Goal: Task Accomplishment & Management: Use online tool/utility

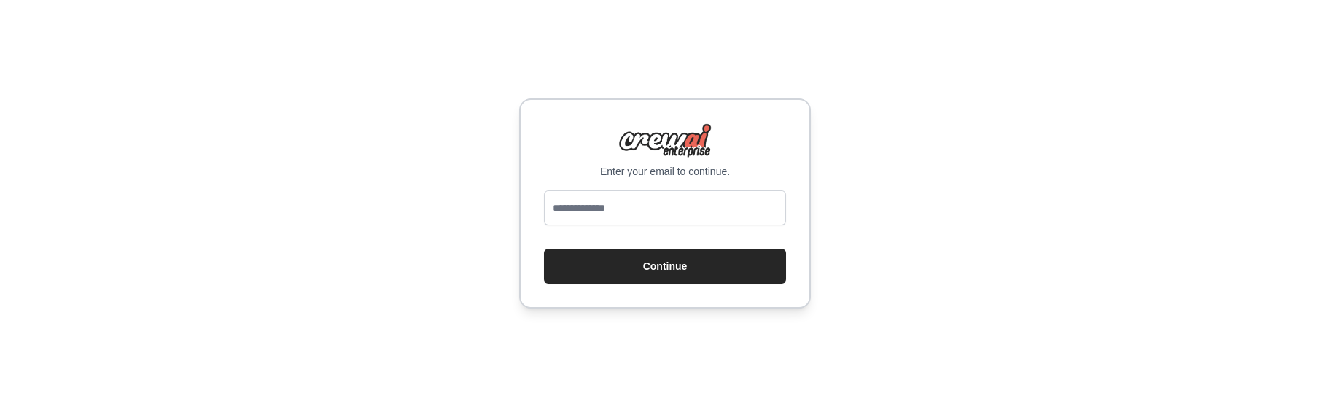
drag, startPoint x: 398, startPoint y: 236, endPoint x: 452, endPoint y: 134, distance: 114.9
click at [398, 236] on div "Enter your email to continue. Continue" at bounding box center [665, 203] width 1330 height 407
click at [619, 209] on input "email" at bounding box center [665, 207] width 242 height 35
type input "**********"
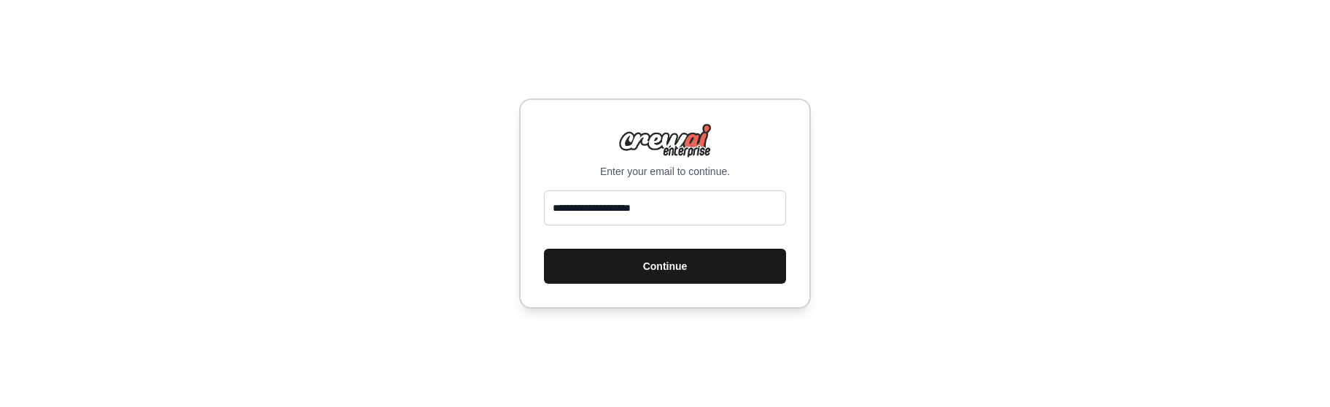
click at [564, 263] on button "Continue" at bounding box center [665, 266] width 242 height 35
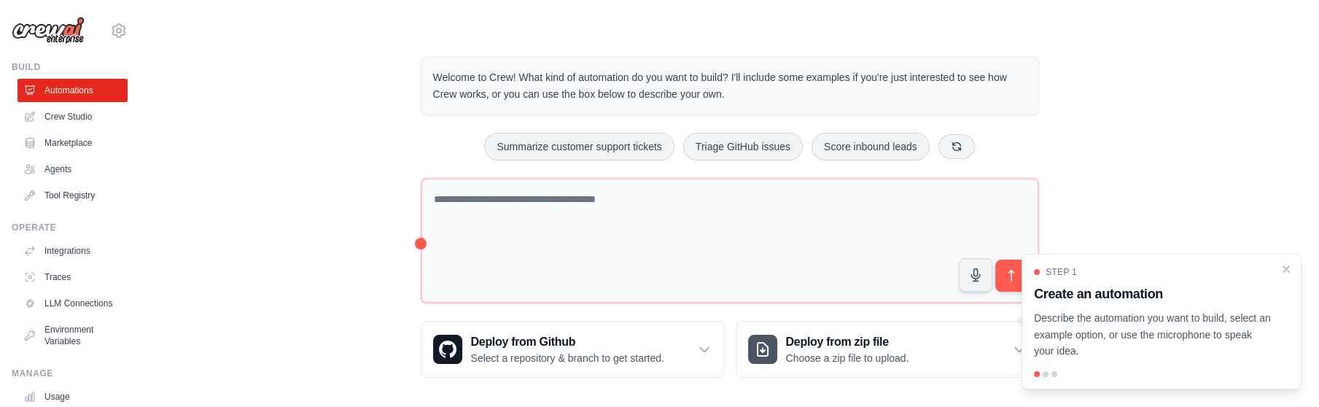
scroll to position [12, 0]
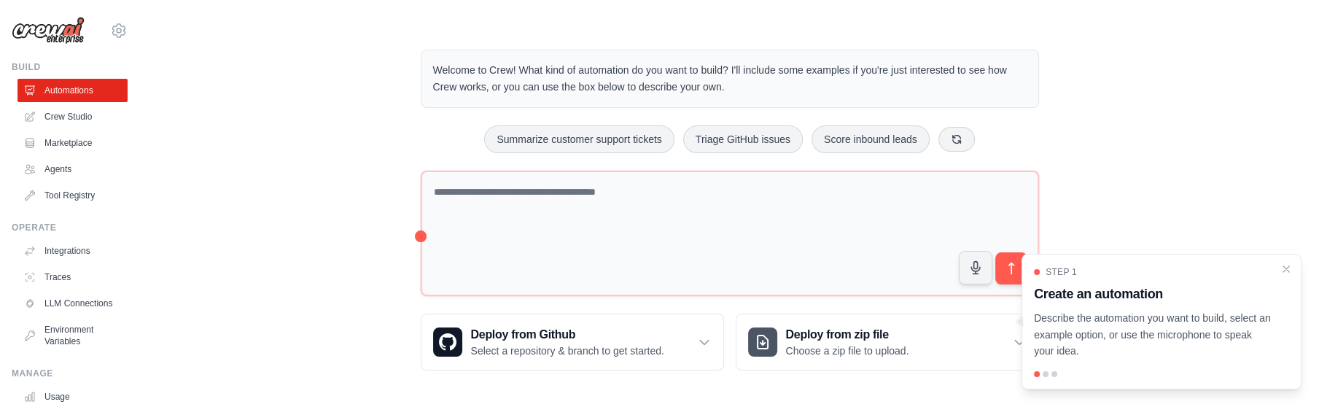
click at [335, 220] on div "Welcome to Crew! What kind of automation do you want to build? I'll include som…" at bounding box center [729, 210] width 1133 height 368
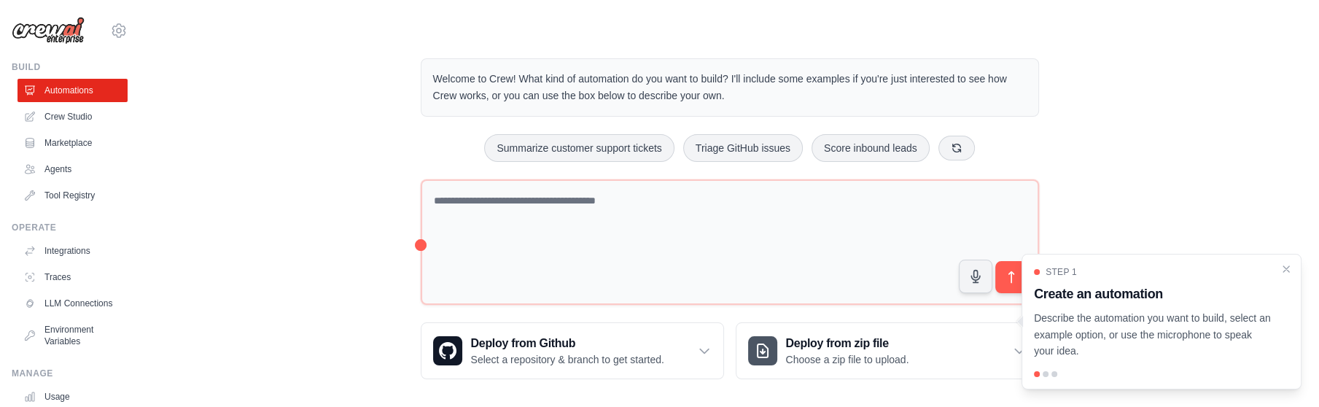
scroll to position [0, 0]
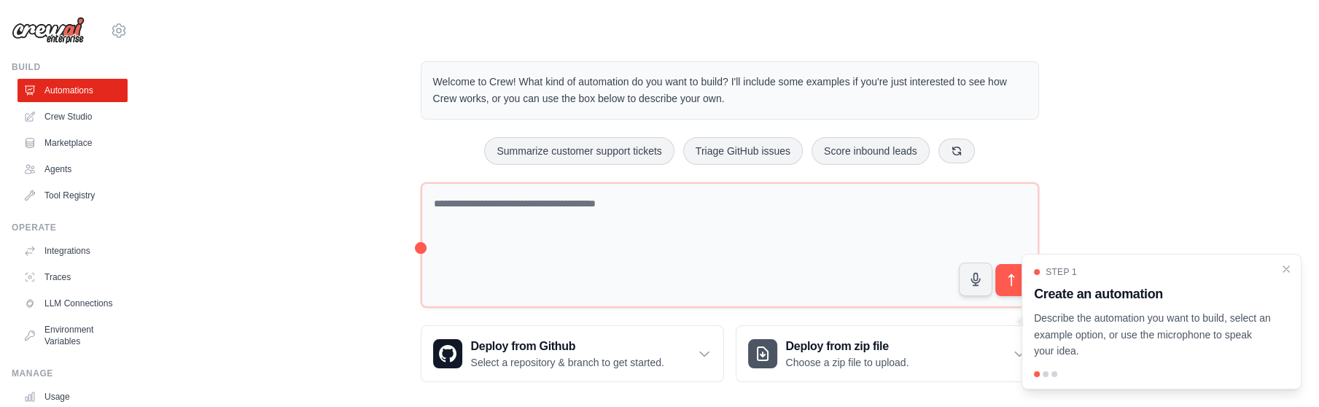
click at [147, 229] on div "Welcome to Crew! What kind of automation do you want to build? I'll include som…" at bounding box center [729, 222] width 1179 height 368
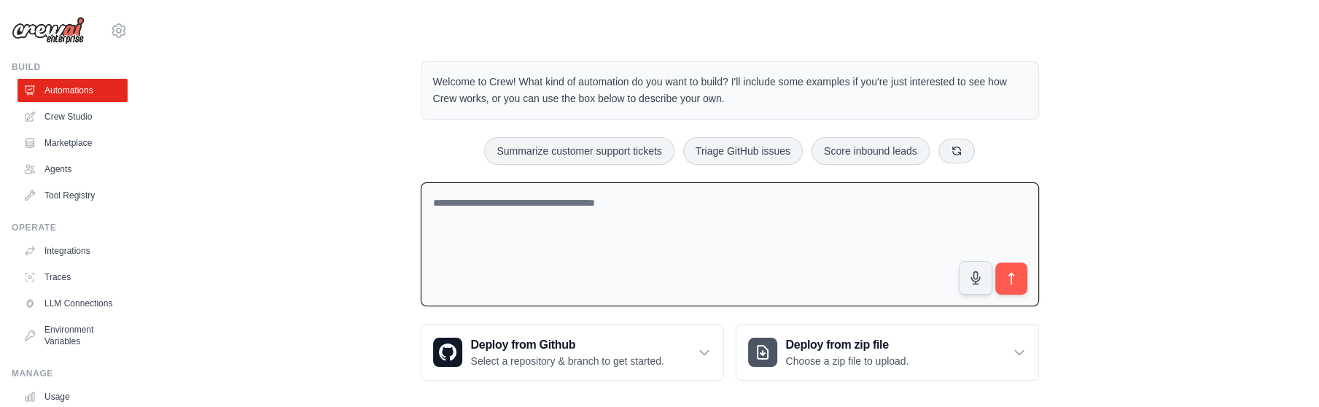
click at [572, 211] on textarea at bounding box center [730, 244] width 619 height 125
paste textarea "**********"
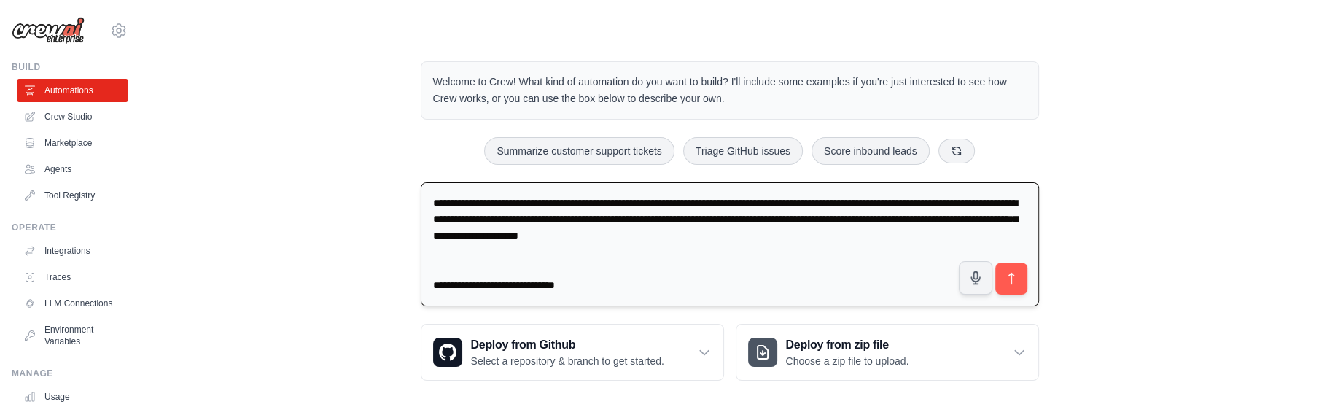
scroll to position [782, 0]
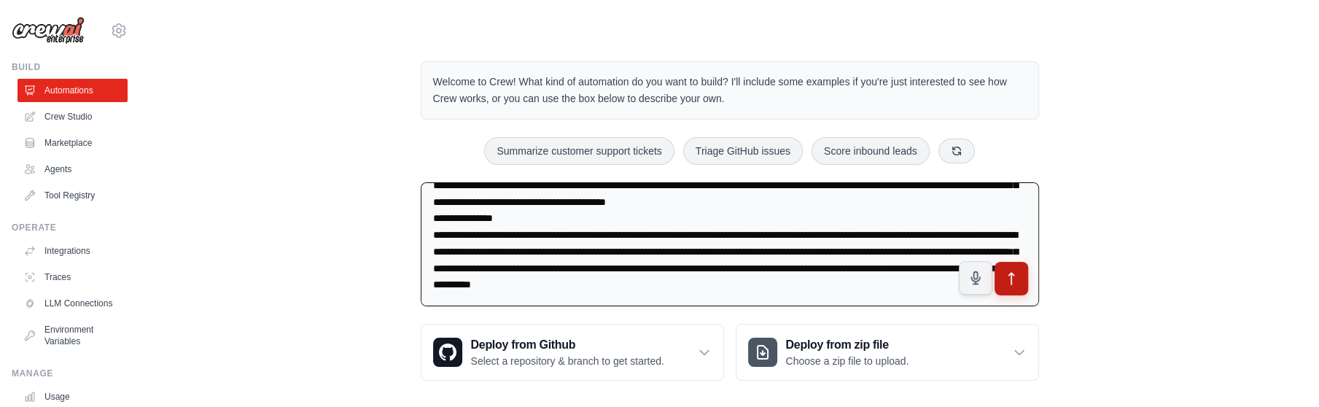
type textarea "**********"
click at [1004, 280] on icon "submit" at bounding box center [1011, 278] width 15 height 15
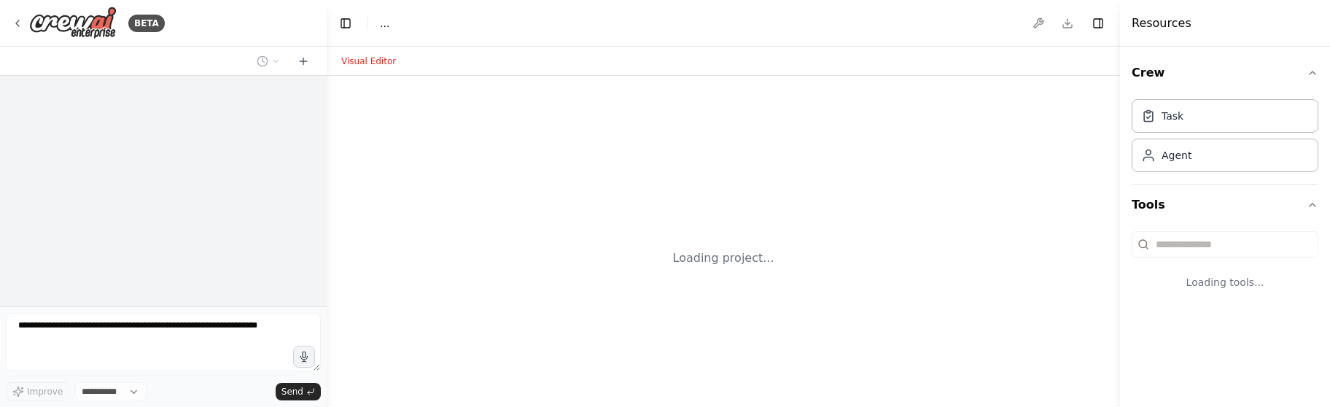
select select "****"
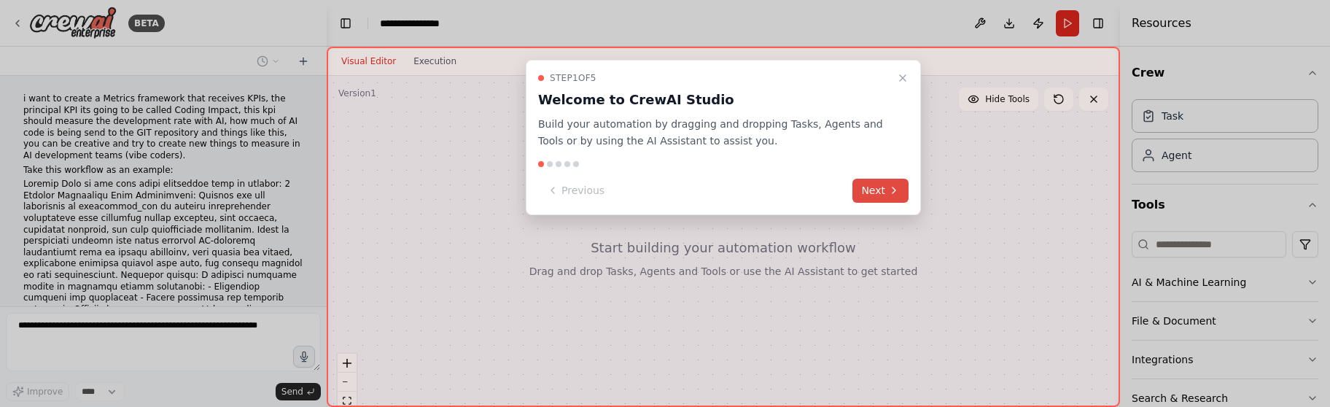
click at [879, 188] on button "Next" at bounding box center [881, 191] width 56 height 24
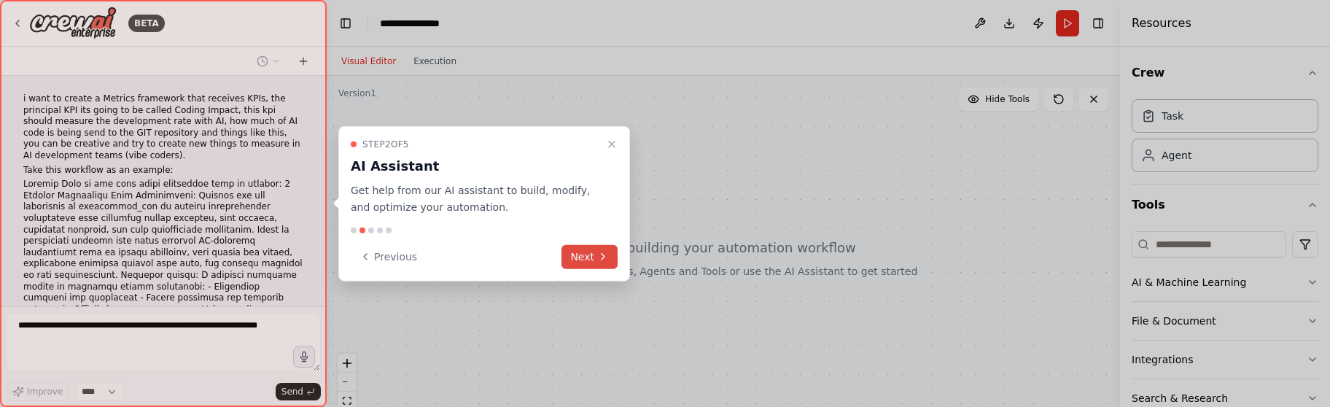
click at [612, 257] on button "Next" at bounding box center [590, 256] width 56 height 24
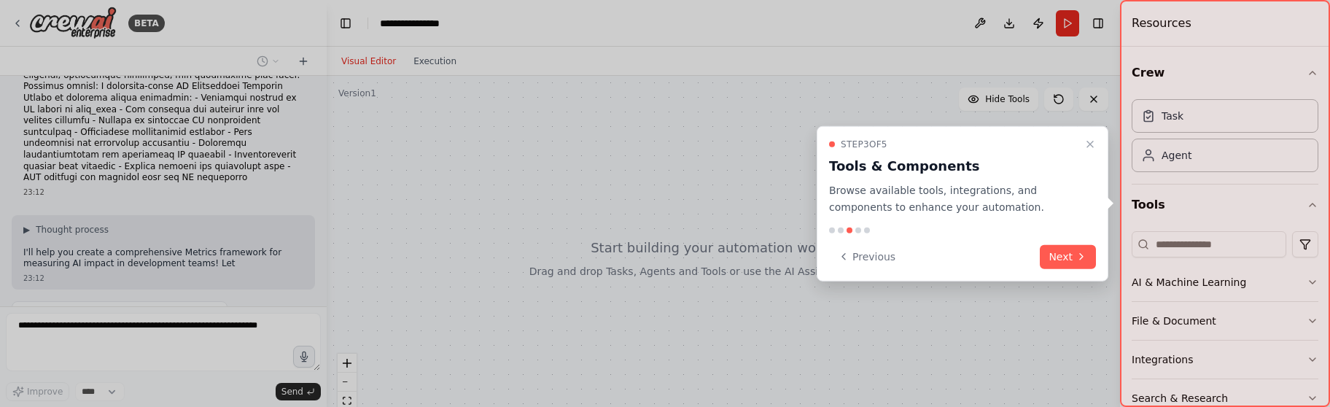
scroll to position [689, 0]
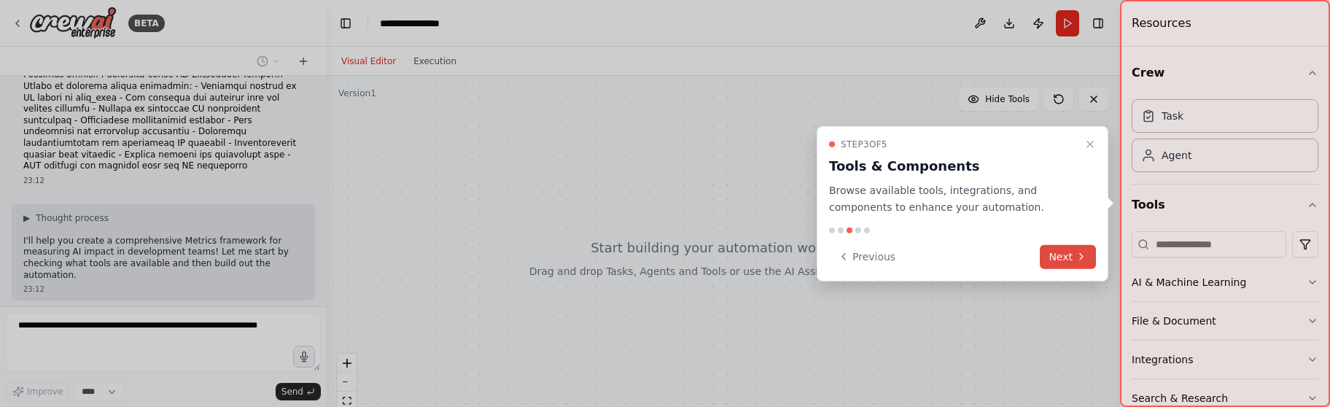
click at [1077, 247] on button "Next" at bounding box center [1068, 256] width 56 height 24
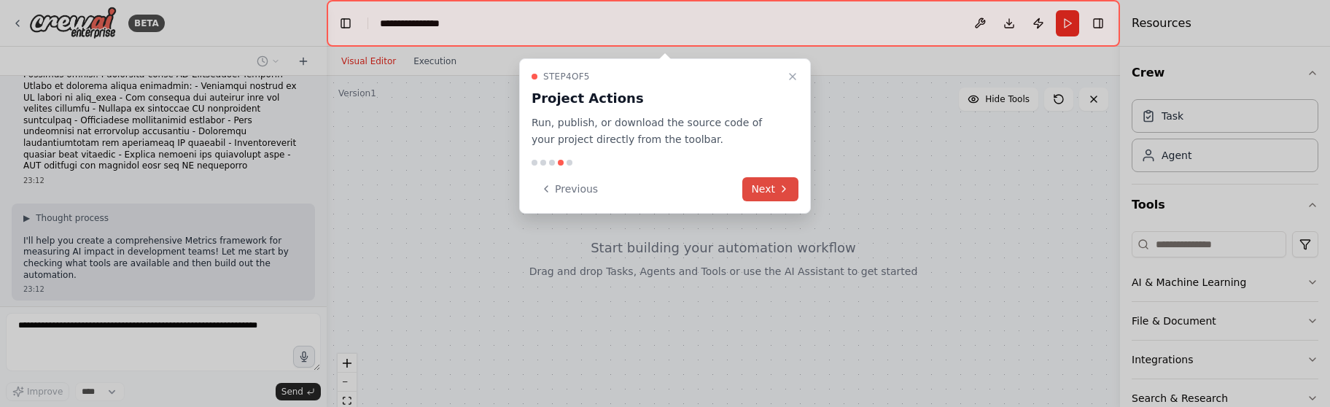
click at [783, 190] on icon at bounding box center [784, 189] width 3 height 6
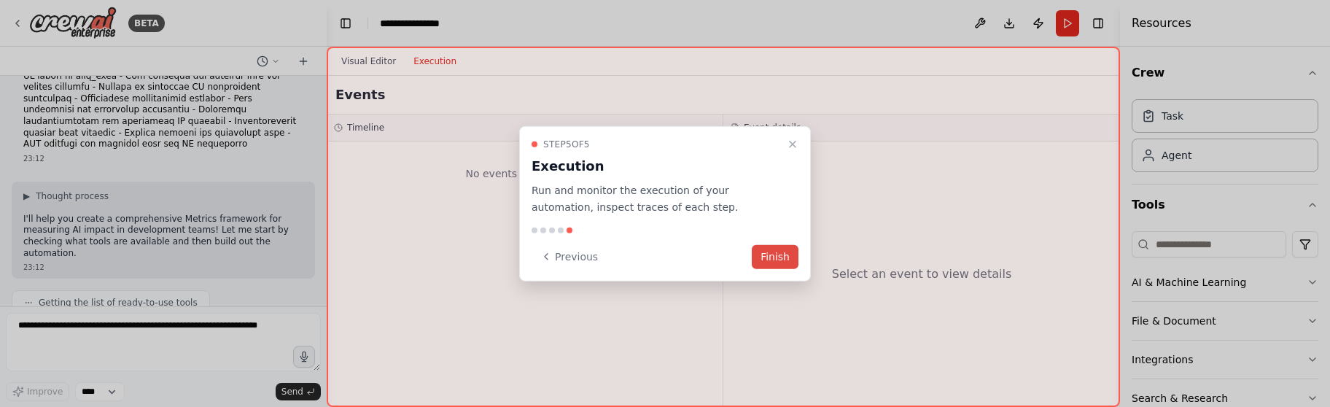
click at [770, 253] on button "Finish" at bounding box center [775, 256] width 47 height 24
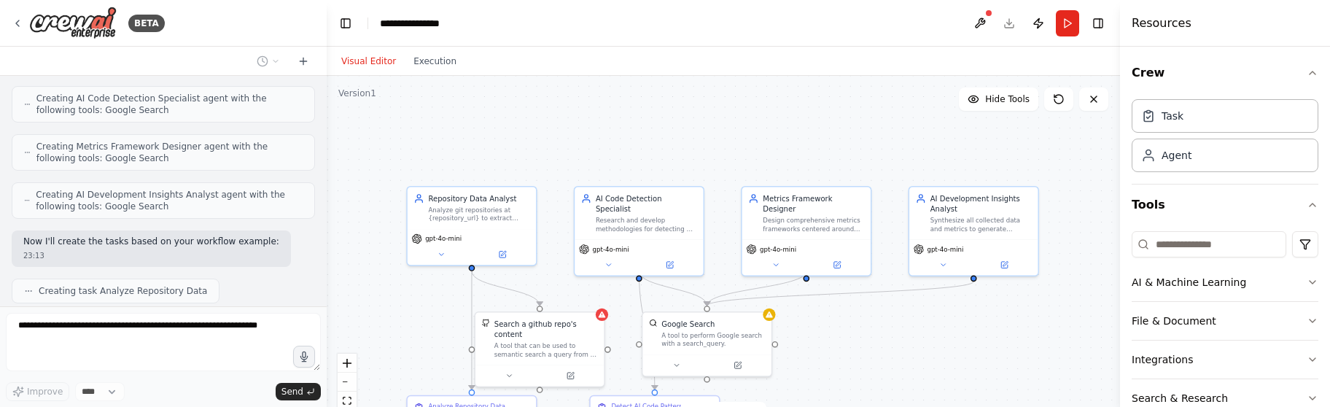
scroll to position [1266, 0]
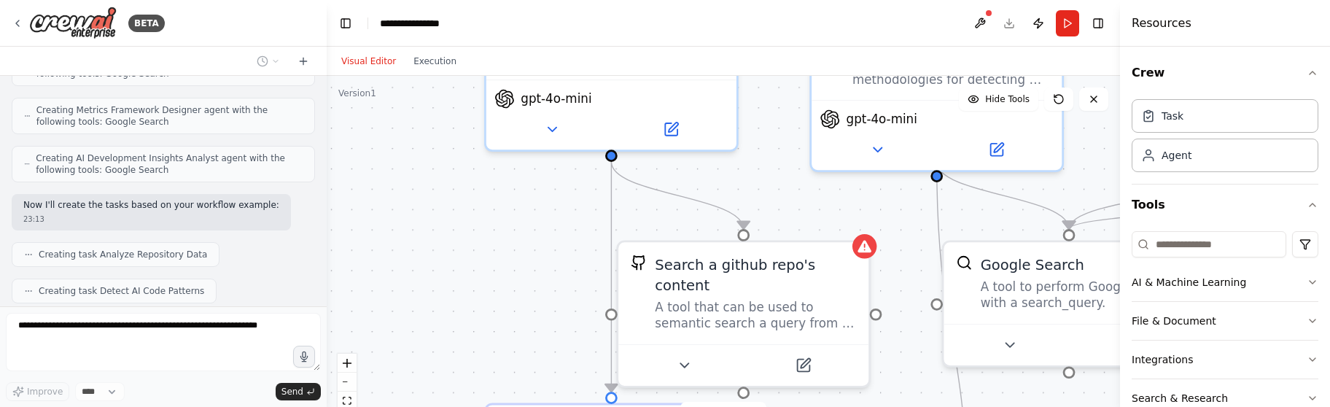
drag, startPoint x: 480, startPoint y: 340, endPoint x: 560, endPoint y: 341, distance: 80.2
click at [560, 341] on div ".deletable-edge-delete-btn { width: 20px; height: 20px; border: 0px solid #ffff…" at bounding box center [724, 258] width 794 height 365
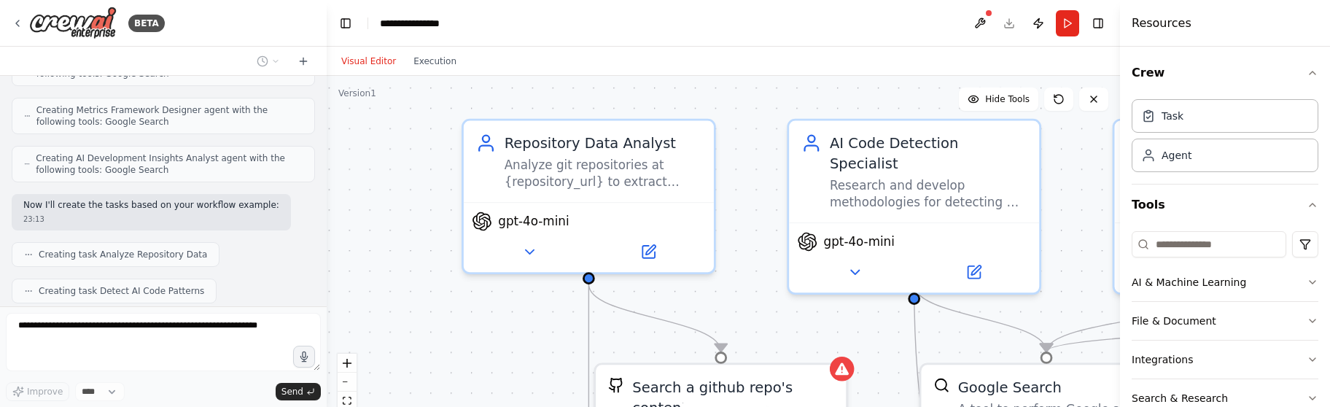
drag, startPoint x: 527, startPoint y: 294, endPoint x: 516, endPoint y: 319, distance: 27.1
click at [516, 319] on div ".deletable-edge-delete-btn { width: 20px; height: 20px; border: 0px solid #ffff…" at bounding box center [724, 258] width 794 height 365
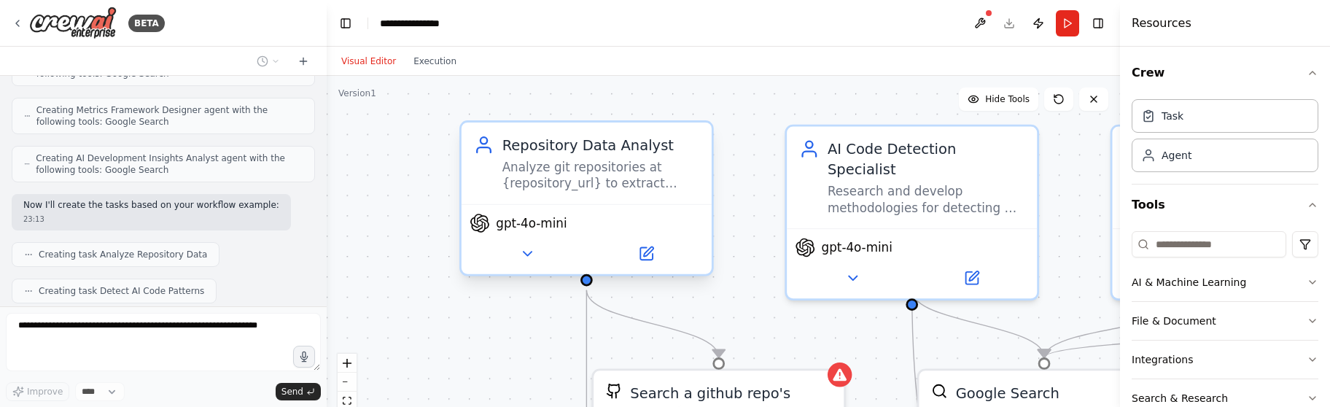
scroll to position [1303, 0]
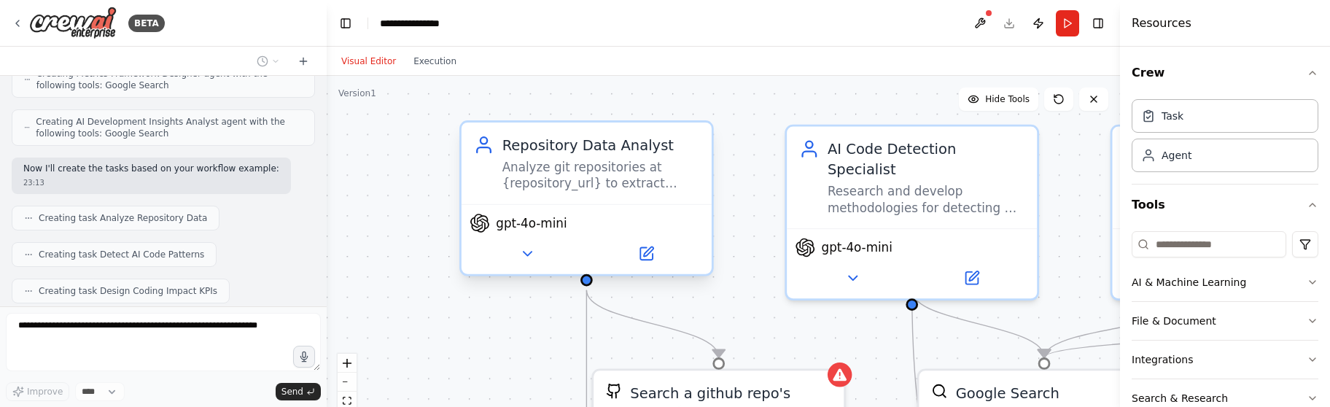
click at [543, 223] on span "gpt-4o-mini" at bounding box center [531, 223] width 71 height 16
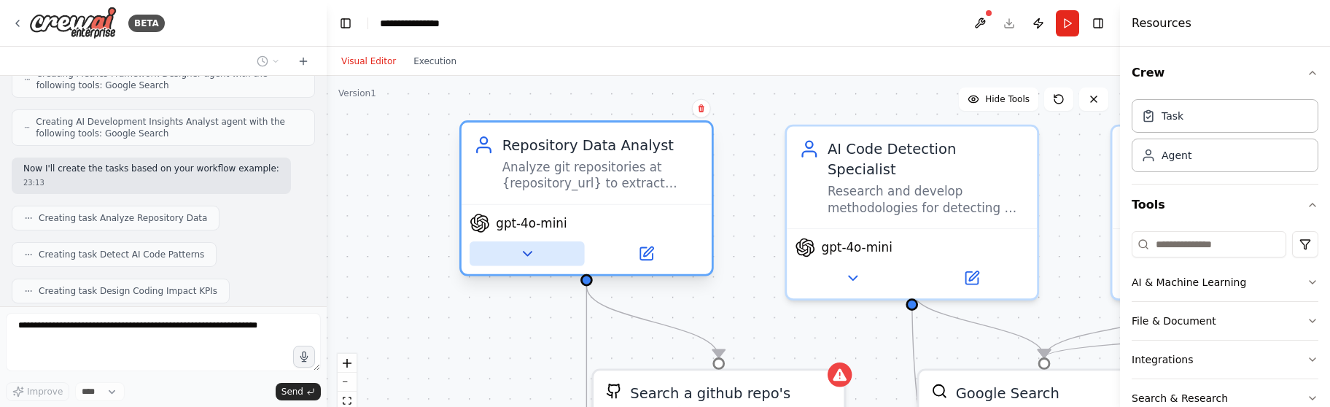
click at [525, 255] on icon at bounding box center [527, 254] width 16 height 16
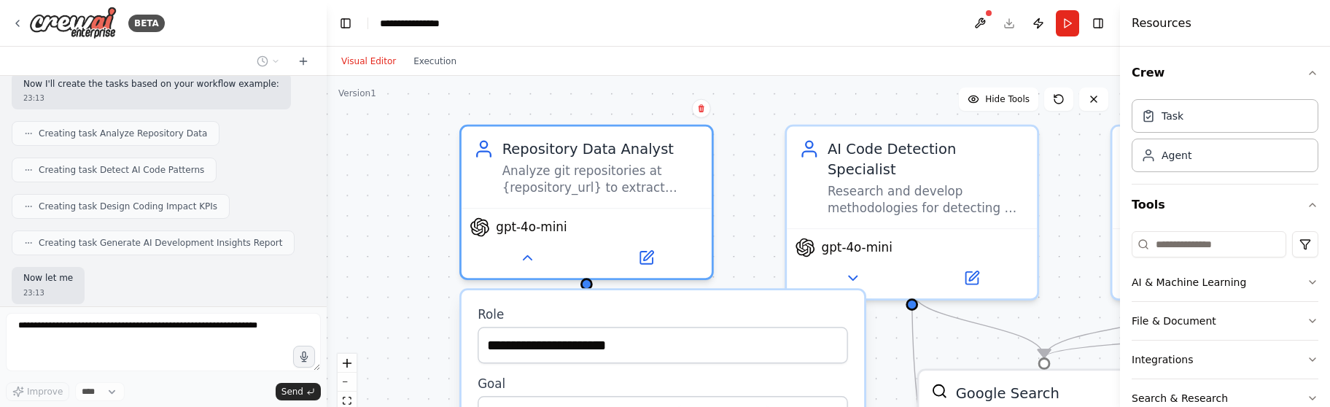
scroll to position [1387, 0]
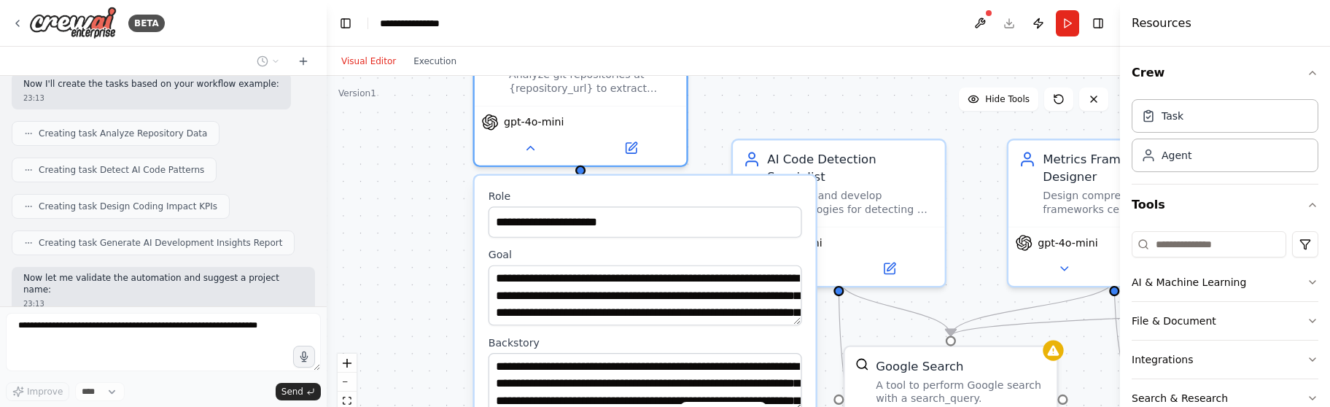
drag, startPoint x: 458, startPoint y: 305, endPoint x: 481, endPoint y: 208, distance: 99.6
click at [481, 208] on div "**********" at bounding box center [645, 357] width 341 height 363
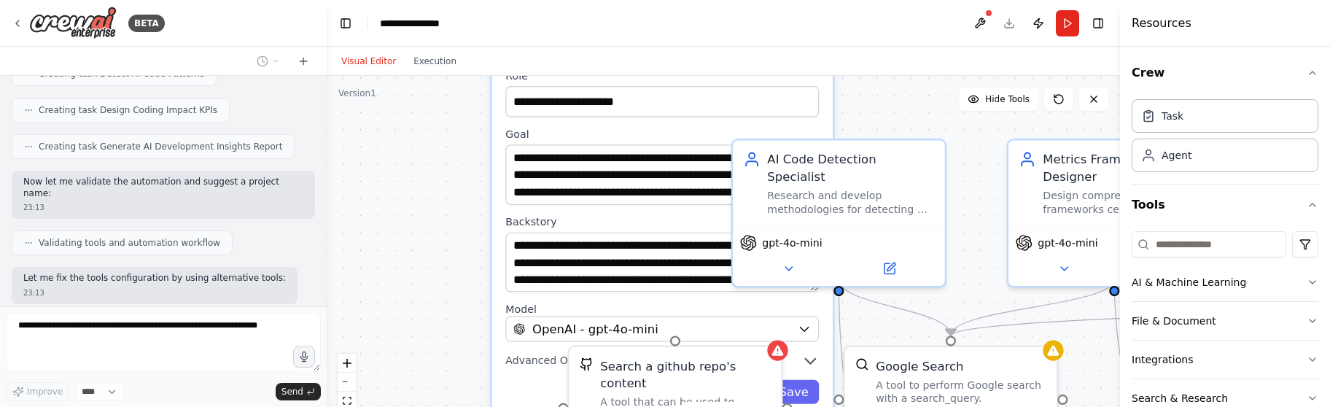
drag, startPoint x: 475, startPoint y: 314, endPoint x: 491, endPoint y: 193, distance: 122.9
click at [491, 193] on div "**********" at bounding box center [662, 236] width 344 height 366
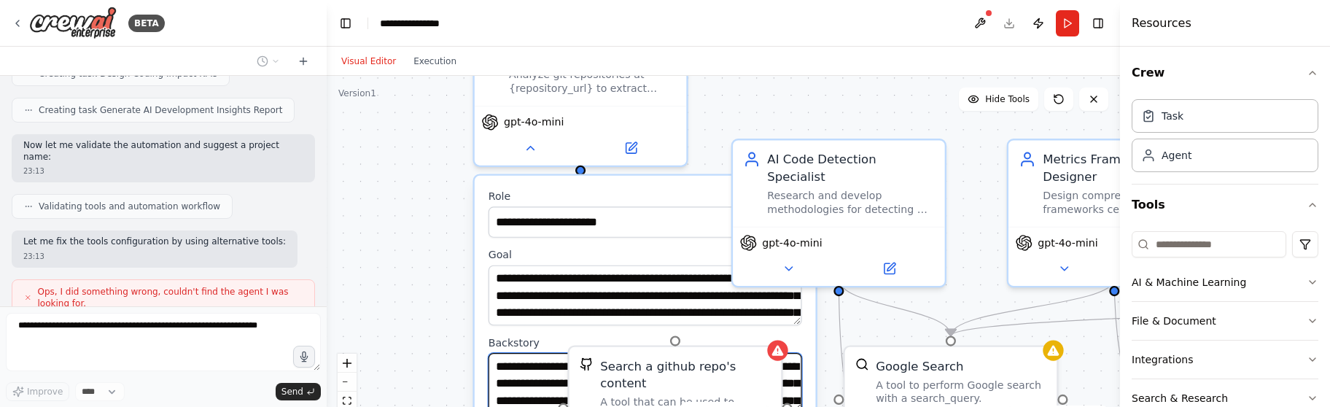
drag, startPoint x: 527, startPoint y: 375, endPoint x: 527, endPoint y: 364, distance: 10.9
click at [527, 364] on textarea "**********" at bounding box center [646, 383] width 314 height 60
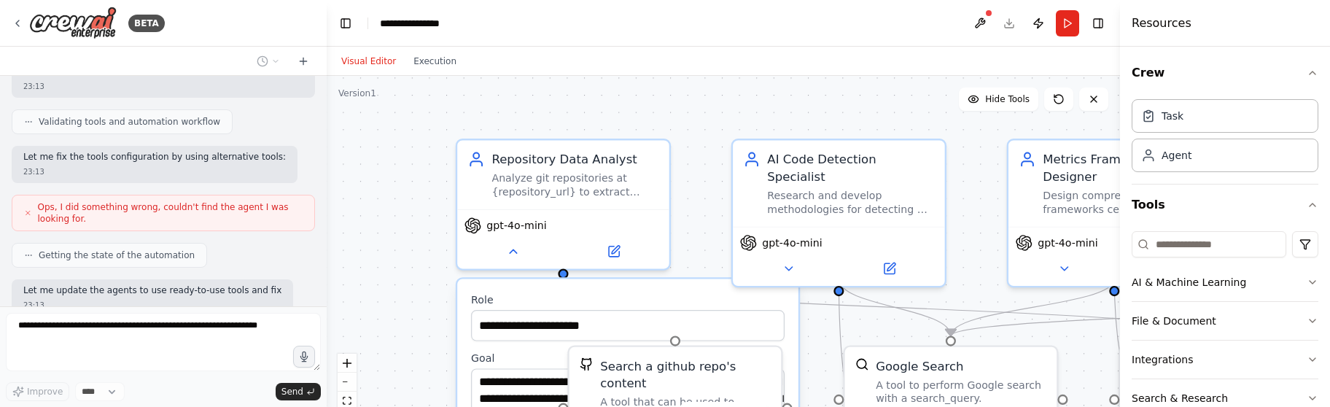
scroll to position [1616, 0]
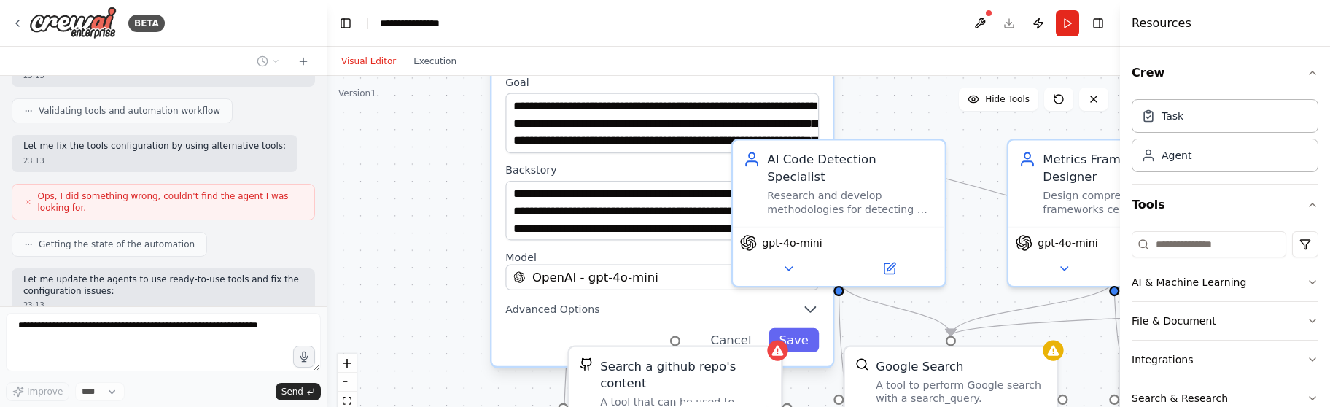
drag, startPoint x: 485, startPoint y: 311, endPoint x: 498, endPoint y: 146, distance: 165.4
click at [498, 146] on div "**********" at bounding box center [662, 185] width 341 height 363
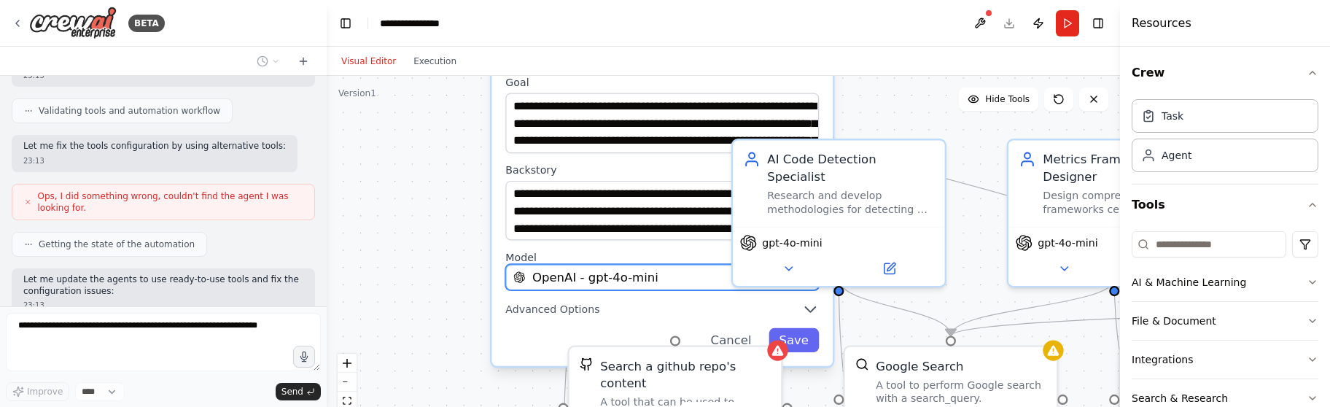
click at [639, 278] on span "OpenAI - gpt-4o-mini" at bounding box center [595, 278] width 126 height 18
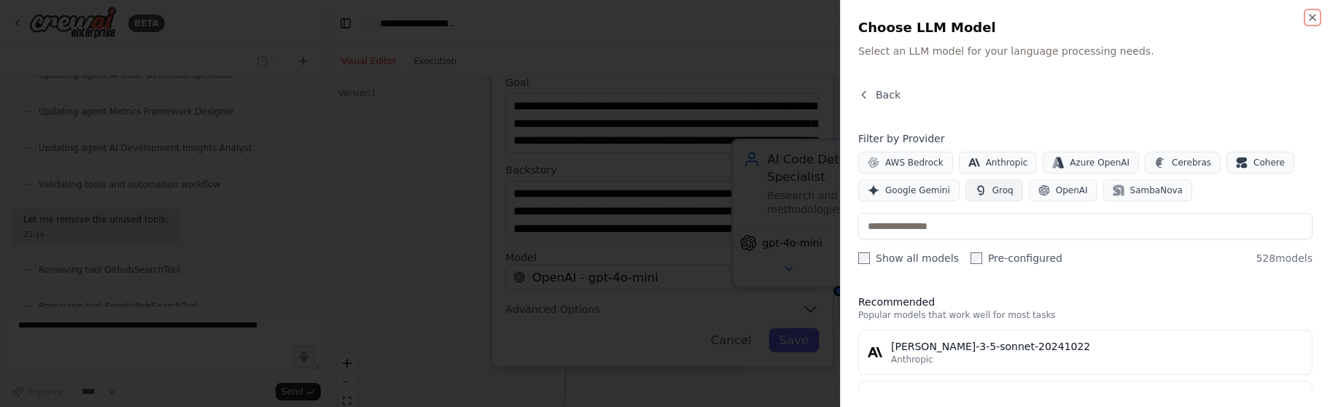
scroll to position [2002, 0]
click at [908, 225] on input "text" at bounding box center [1085, 226] width 454 height 26
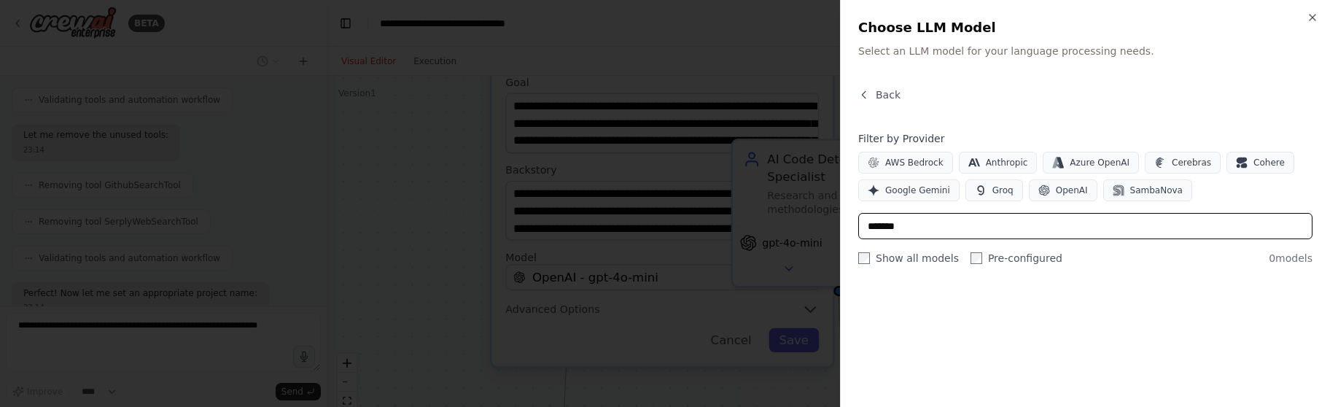
type input "*******"
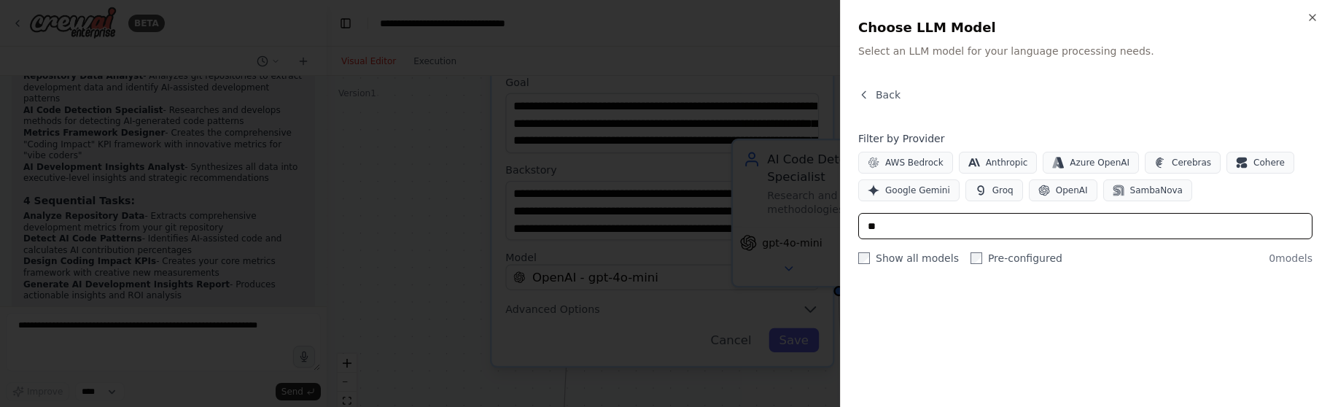
type input "*"
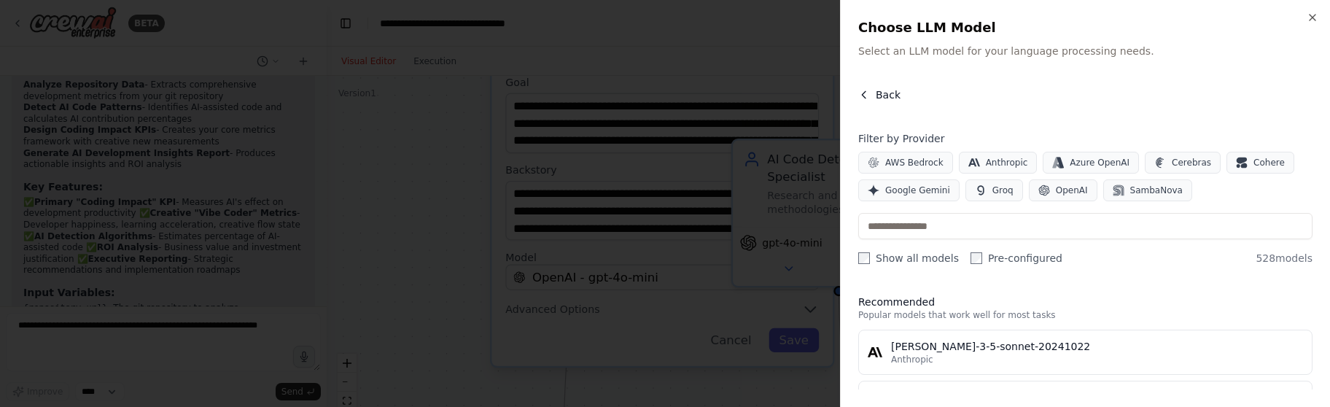
click at [872, 96] on button "Back" at bounding box center [879, 95] width 42 height 15
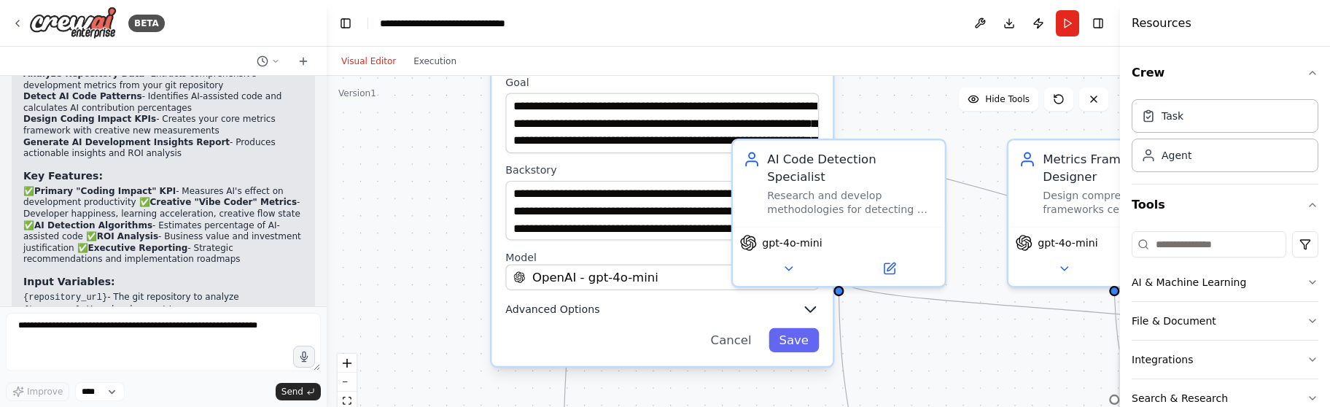
click at [700, 311] on button "Advanced Options" at bounding box center [662, 310] width 314 height 18
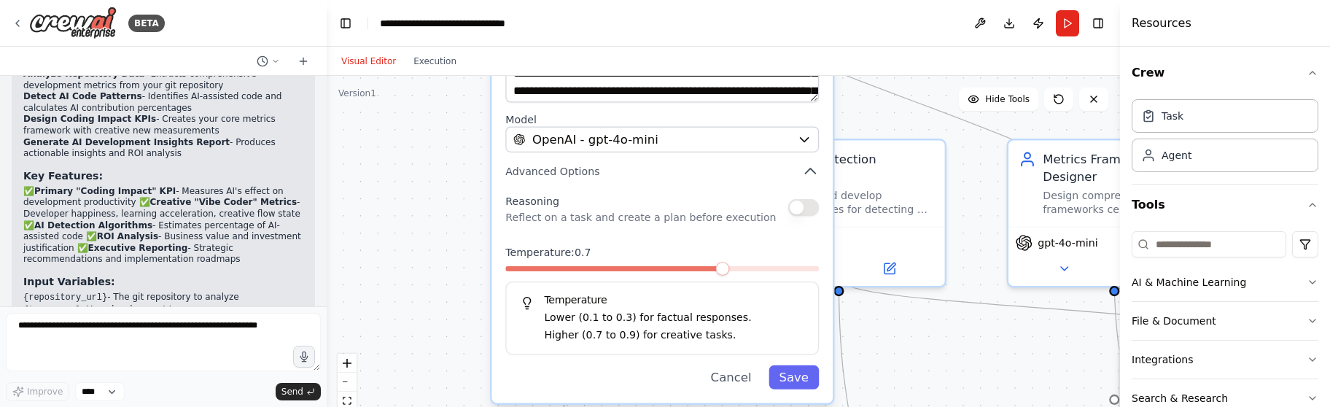
drag, startPoint x: 660, startPoint y: 312, endPoint x: 655, endPoint y: 180, distance: 132.1
click at [655, 180] on div "**********" at bounding box center [662, 135] width 341 height 538
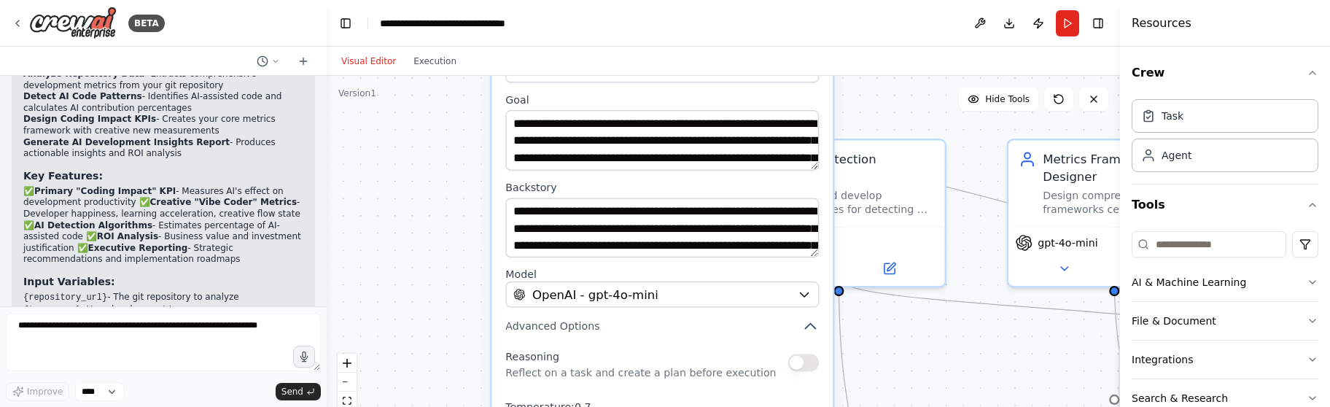
drag, startPoint x: 658, startPoint y: 189, endPoint x: 651, endPoint y: 363, distance: 173.7
click at [651, 368] on div "**********" at bounding box center [662, 289] width 341 height 538
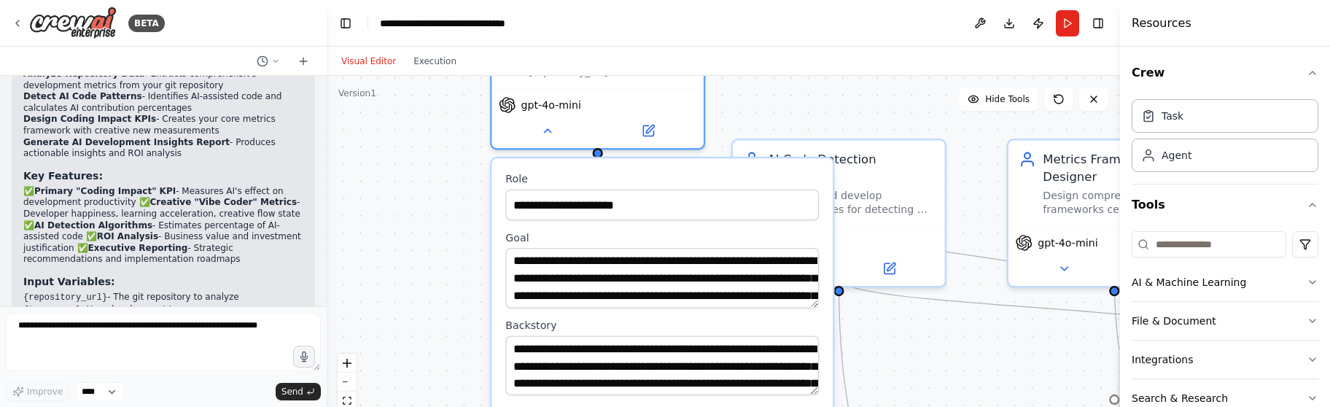
drag, startPoint x: 501, startPoint y: 190, endPoint x: 493, endPoint y: 320, distance: 130.8
click at [646, 128] on icon at bounding box center [650, 126] width 8 height 8
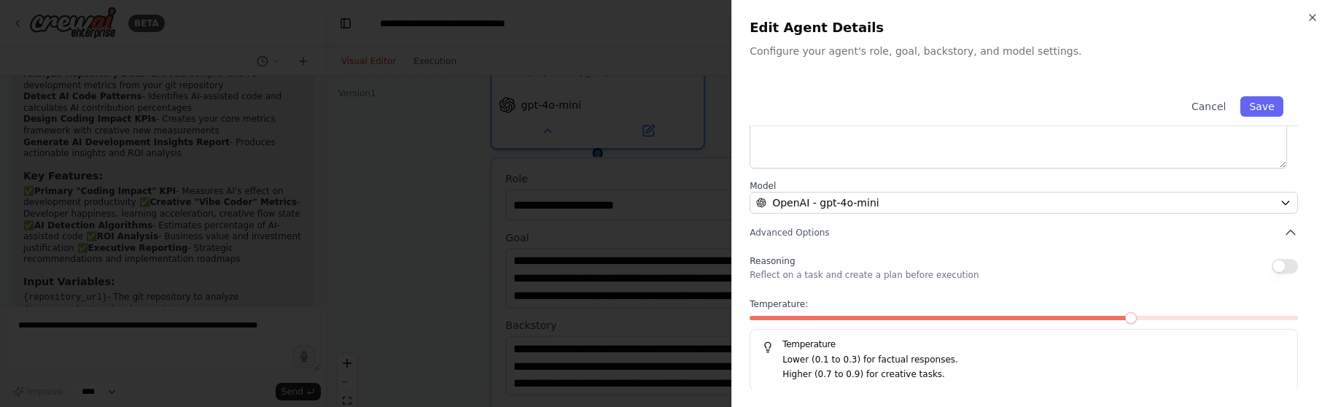
scroll to position [252, 0]
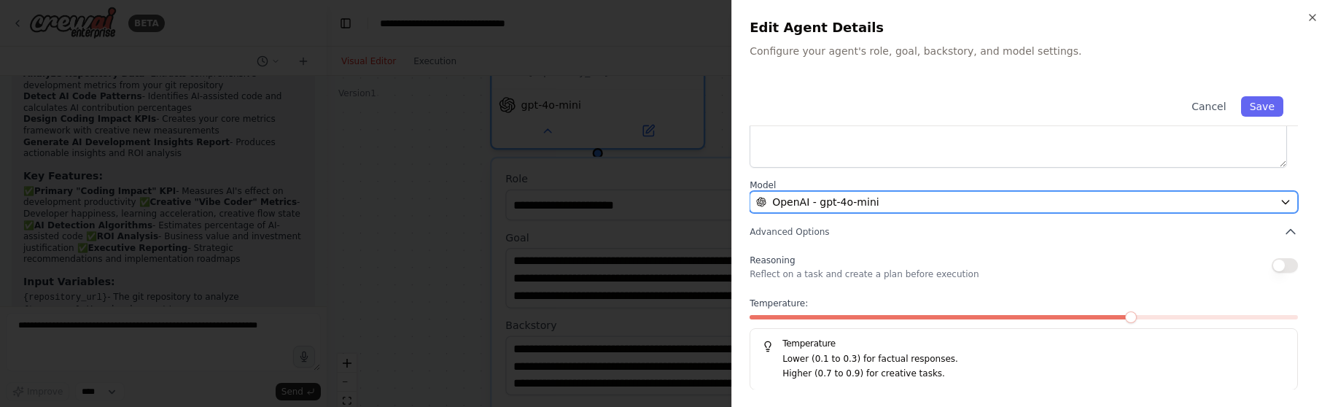
click at [893, 203] on div "OpenAI - gpt-4o-mini" at bounding box center [1015, 202] width 518 height 15
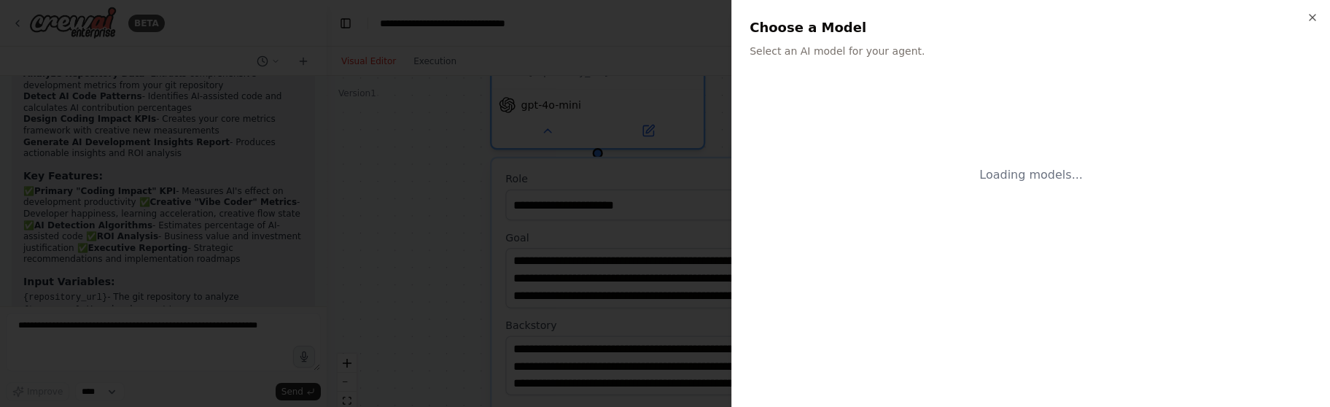
scroll to position [0, 0]
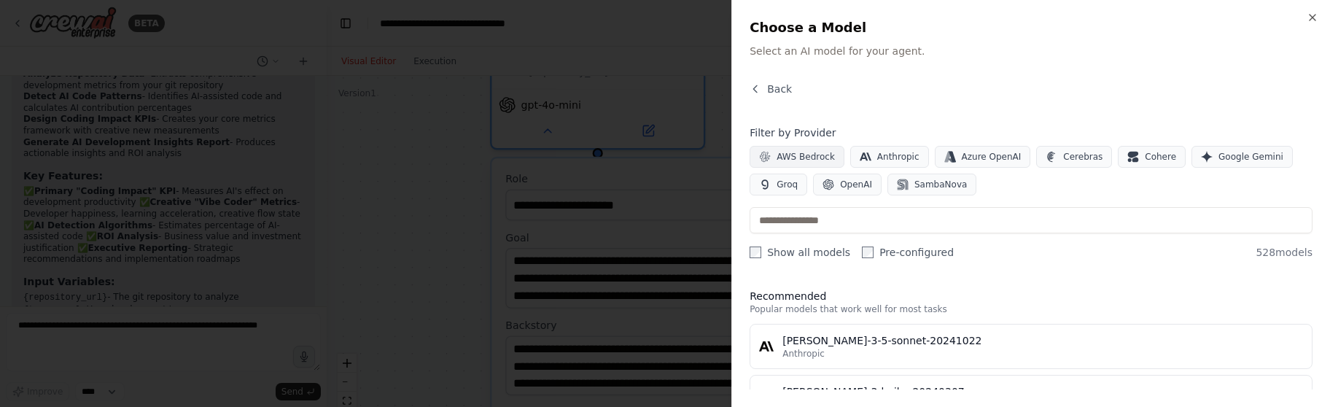
click at [810, 155] on span "AWS Bedrock" at bounding box center [806, 157] width 58 height 12
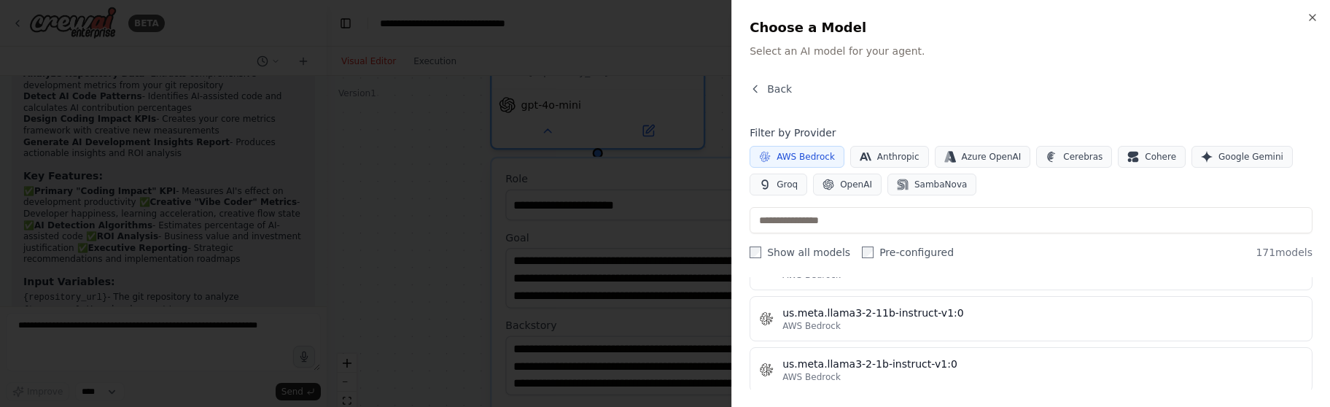
scroll to position [8532, 0]
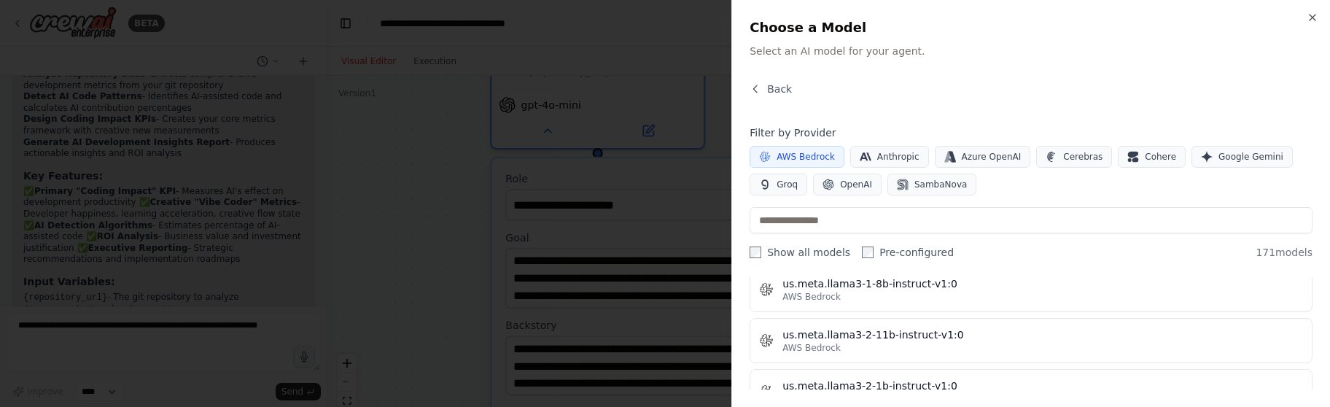
click at [811, 154] on span "AWS Bedrock" at bounding box center [806, 157] width 58 height 12
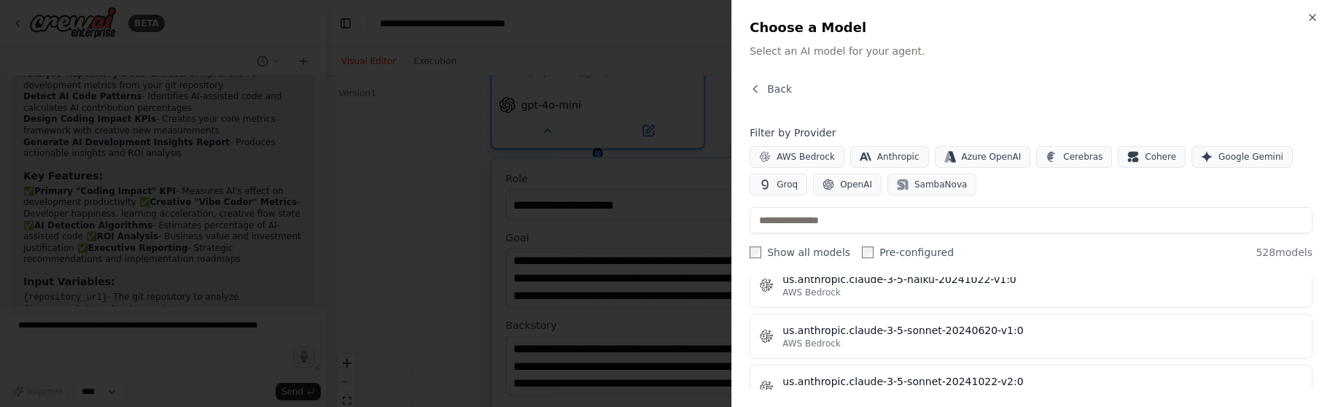
click at [845, 110] on div "Back Filter by Provider AWS Bedrock Anthropic Azure OpenAI Cerebras Cohere Goog…" at bounding box center [1031, 236] width 563 height 308
click at [1063, 160] on span "Cerebras" at bounding box center [1082, 157] width 39 height 12
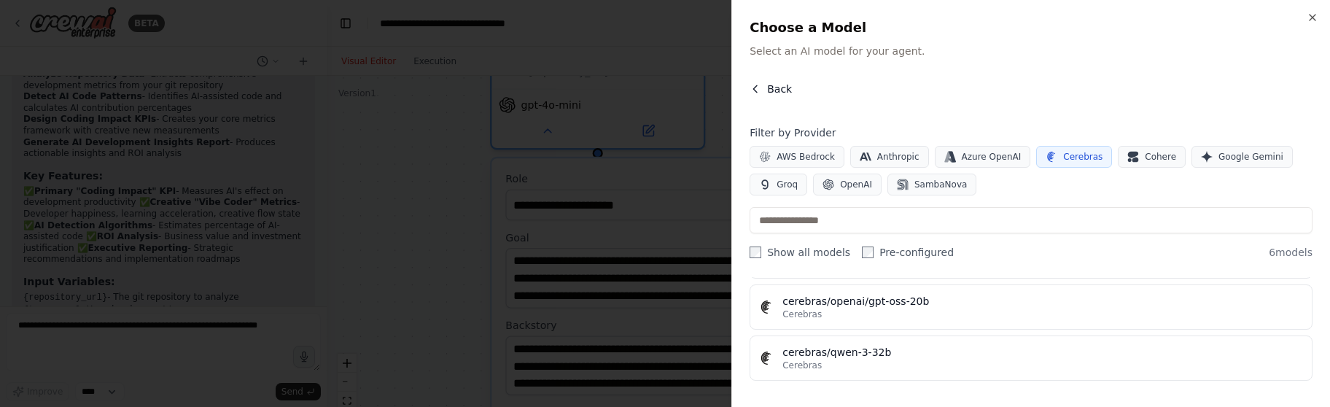
click at [788, 88] on span "Back" at bounding box center [779, 89] width 25 height 15
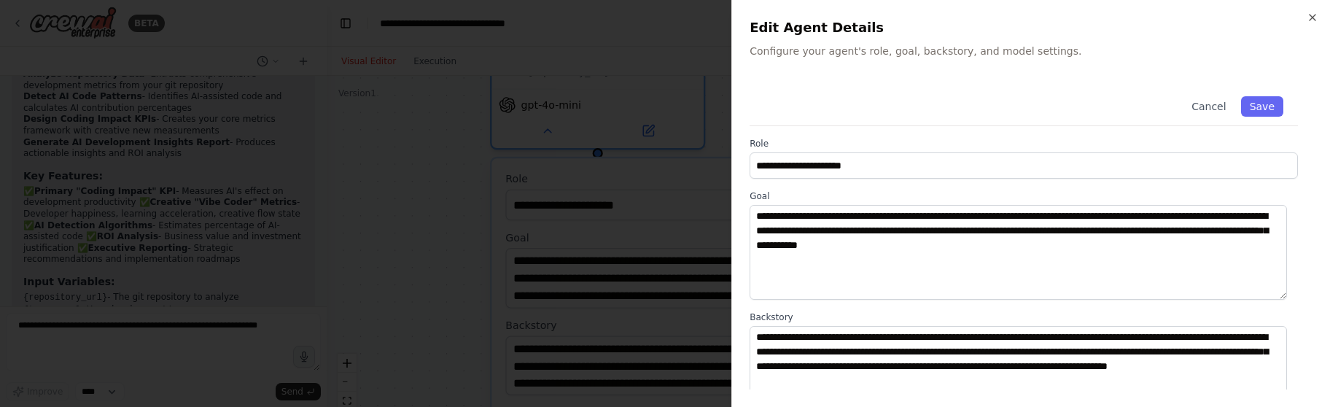
scroll to position [252, 0]
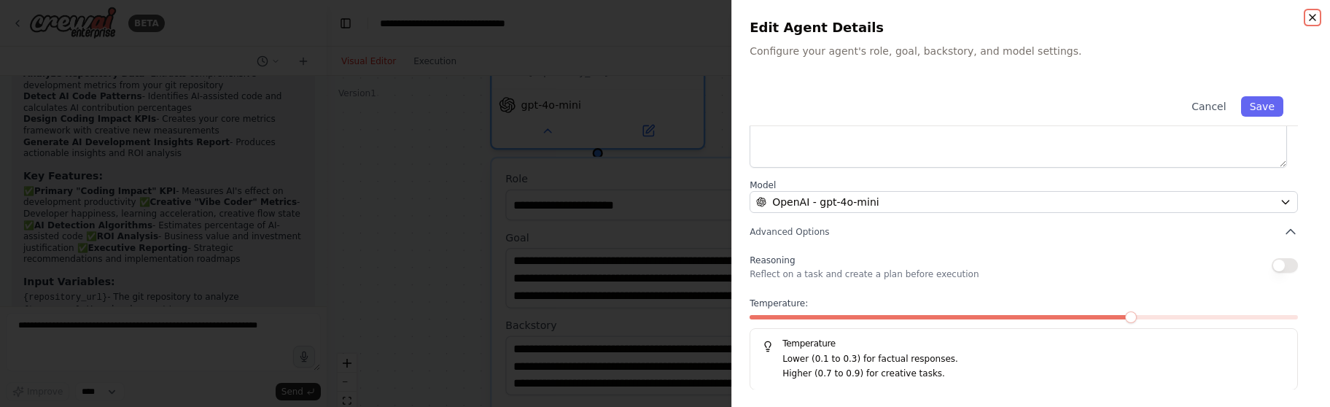
click at [1314, 19] on icon "button" at bounding box center [1313, 18] width 6 height 6
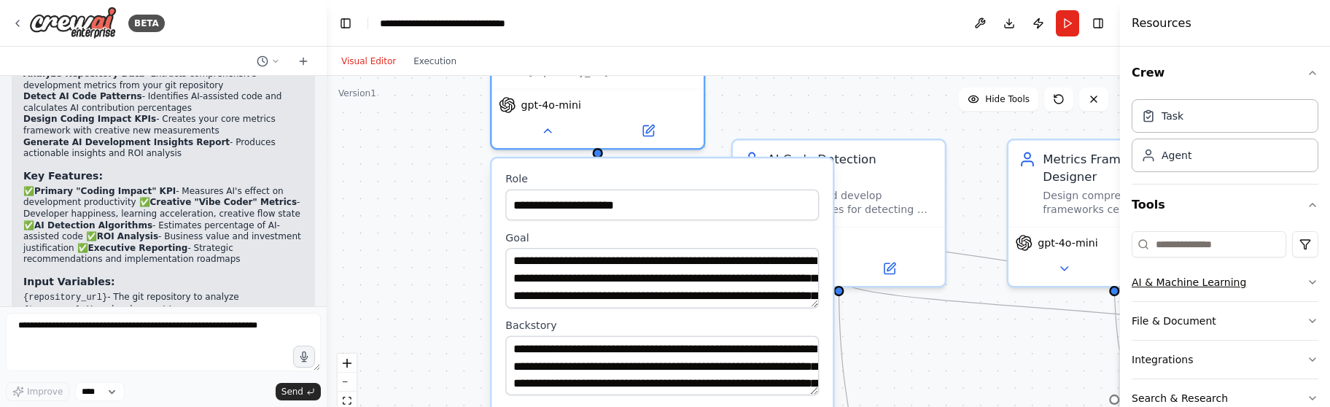
click at [1272, 281] on button "AI & Machine Learning" at bounding box center [1225, 282] width 187 height 38
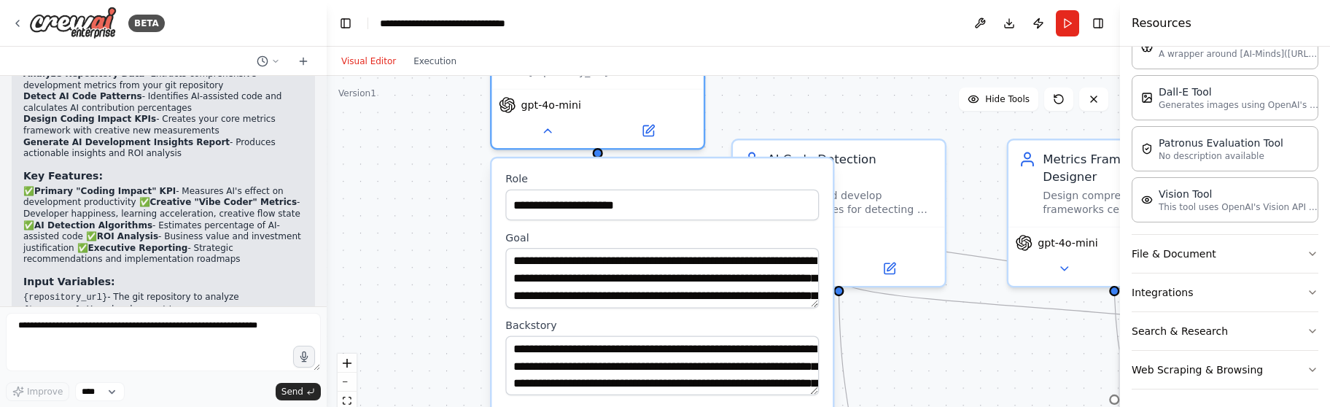
scroll to position [286, 0]
click at [1227, 287] on button "Integrations" at bounding box center [1225, 290] width 187 height 38
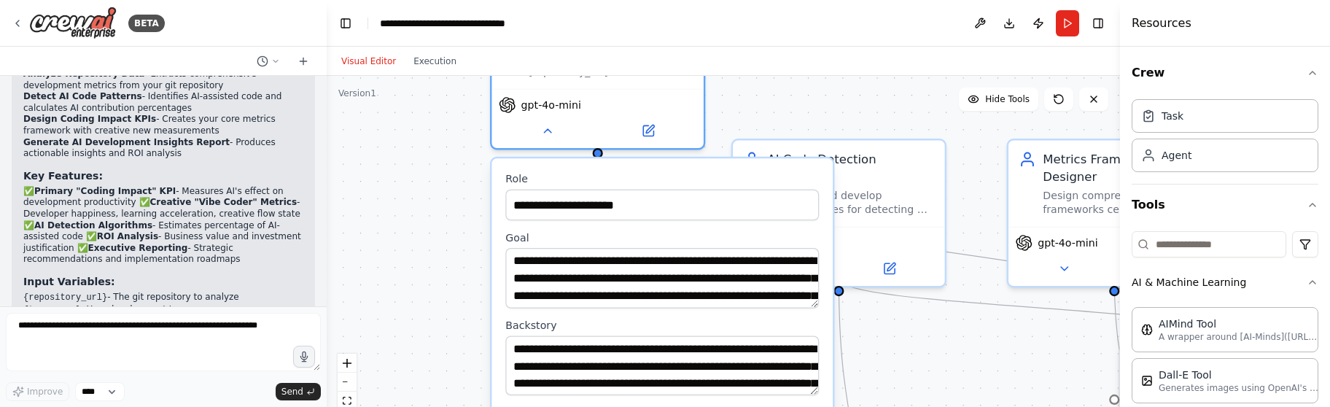
scroll to position [0, 0]
click at [1238, 202] on button "Tools" at bounding box center [1225, 205] width 187 height 41
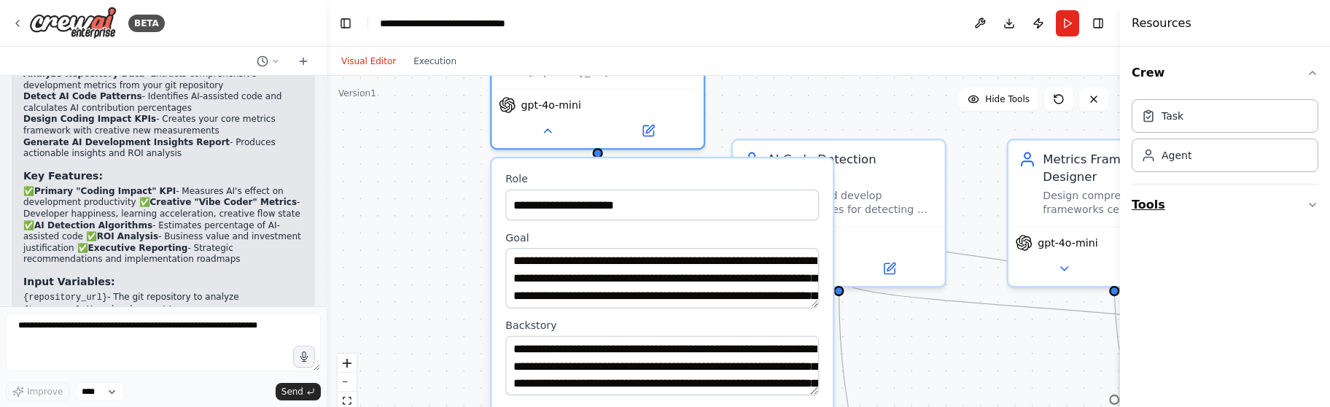
click at [1238, 202] on button "Tools" at bounding box center [1225, 205] width 187 height 41
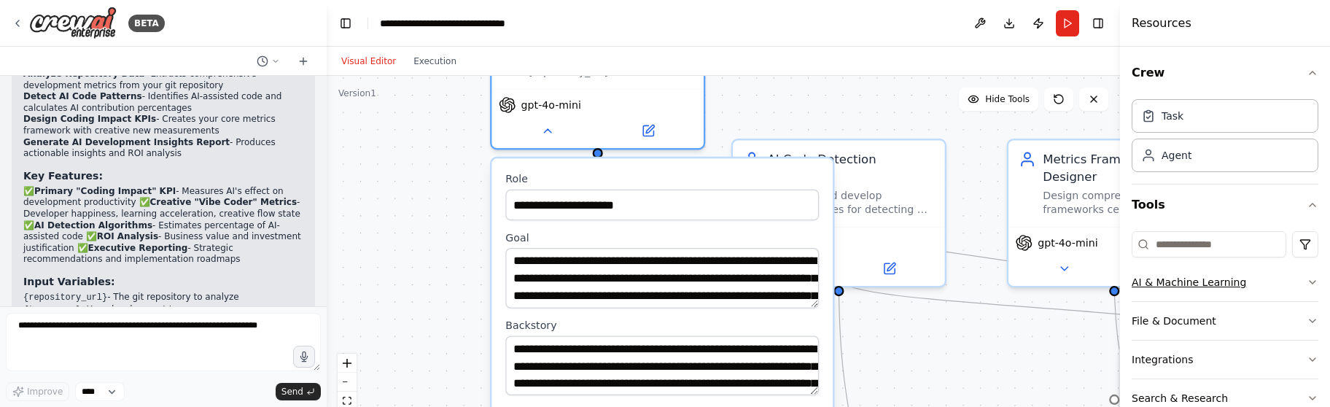
scroll to position [71, 0]
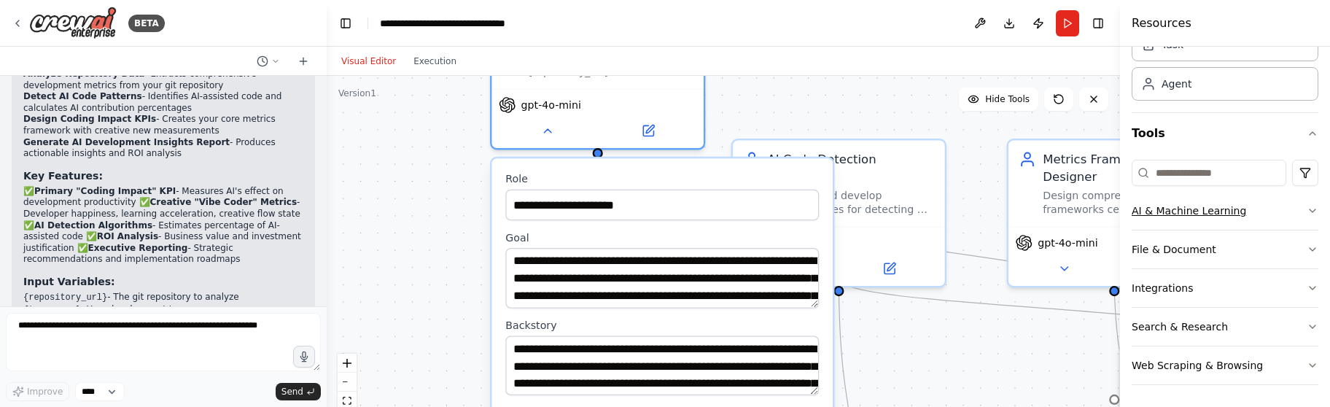
click at [1274, 206] on button "AI & Machine Learning" at bounding box center [1225, 211] width 187 height 38
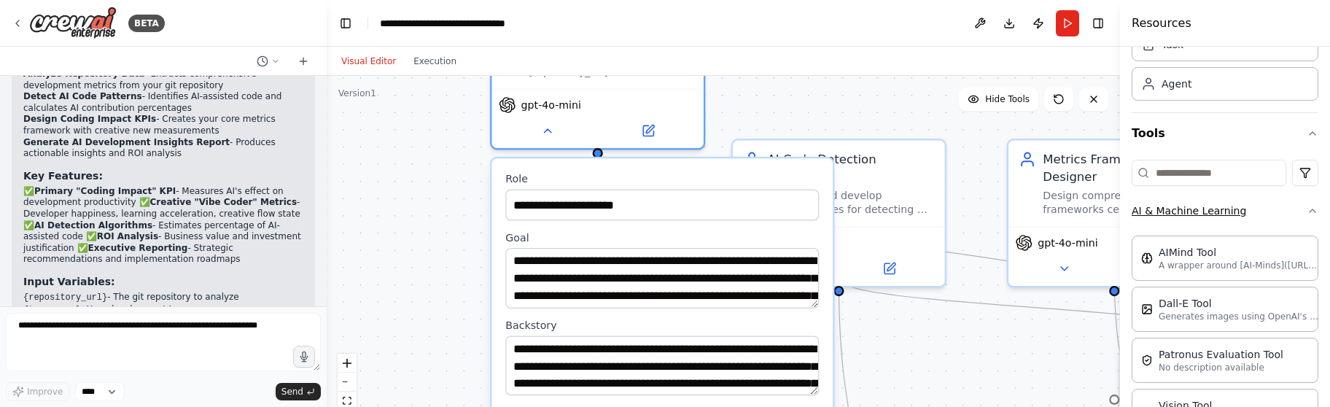
click at [1274, 206] on button "AI & Machine Learning" at bounding box center [1225, 211] width 187 height 38
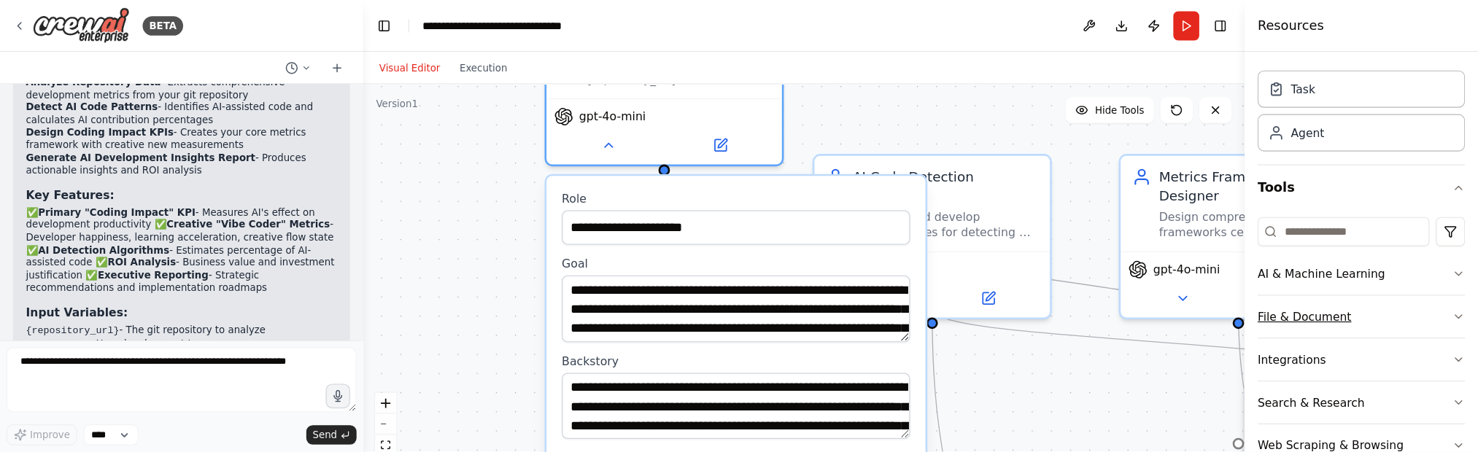
scroll to position [0, 0]
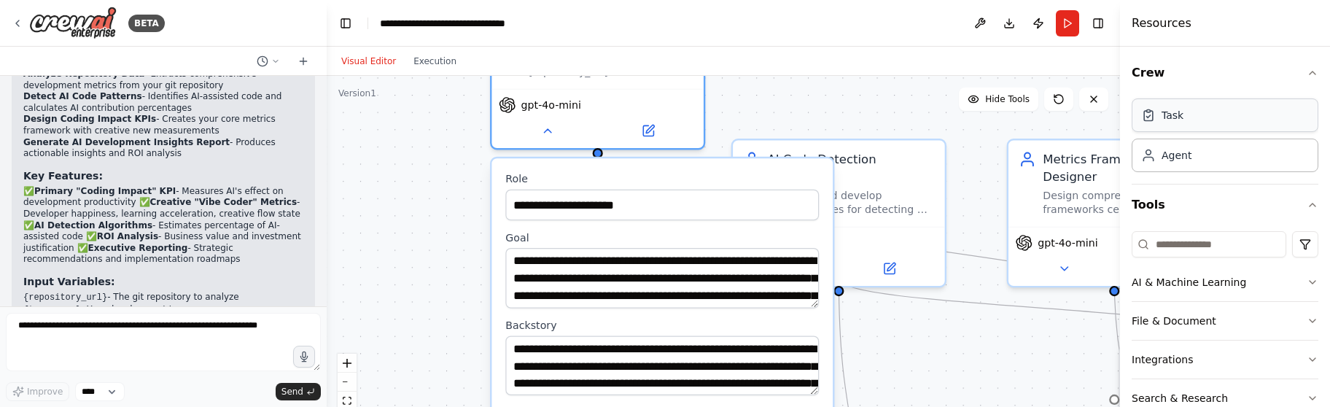
click at [1236, 120] on div "Task" at bounding box center [1225, 115] width 187 height 34
click at [1236, 166] on div "Agent" at bounding box center [1225, 155] width 187 height 34
click at [1303, 79] on button "Crew" at bounding box center [1225, 73] width 187 height 41
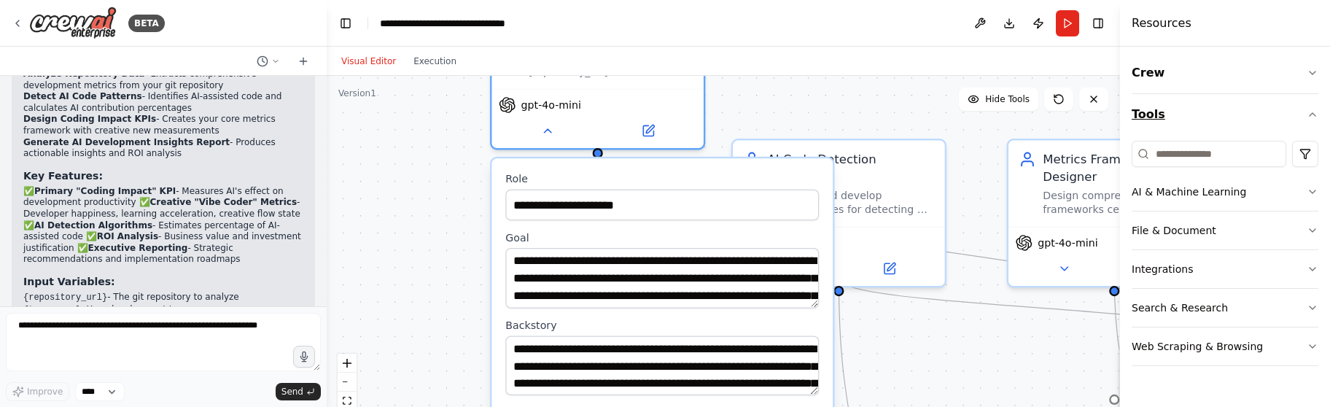
click at [1301, 117] on button "Tools" at bounding box center [1225, 114] width 187 height 41
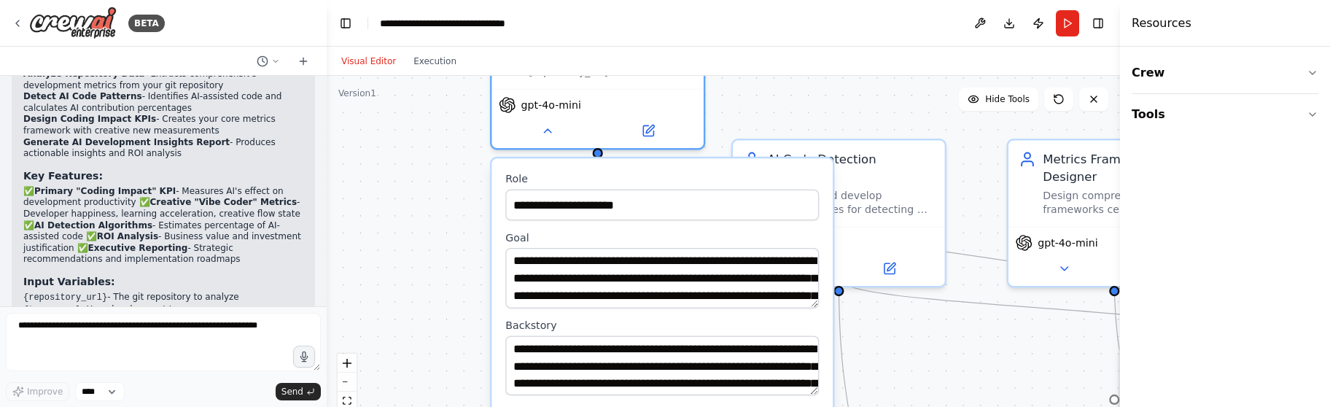
click at [903, 18] on header "**********" at bounding box center [724, 23] width 794 height 47
click at [982, 20] on button at bounding box center [980, 23] width 23 height 26
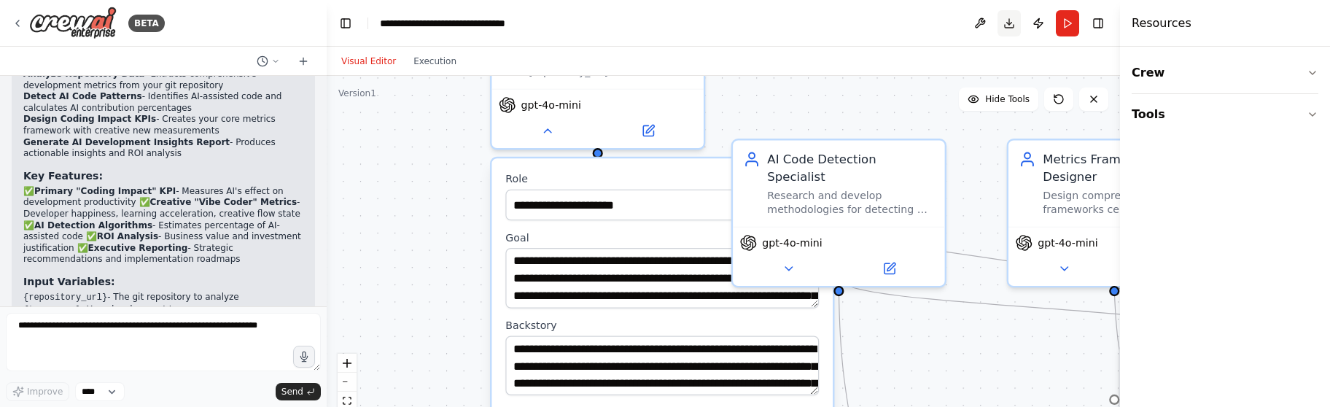
click at [1007, 26] on button "Download" at bounding box center [1009, 23] width 23 height 26
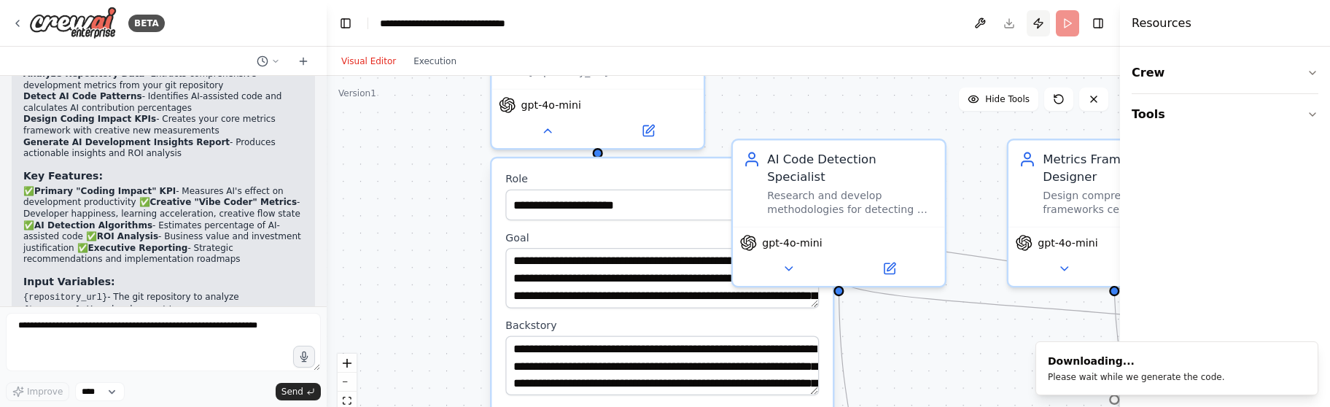
click at [1042, 27] on button "Publish" at bounding box center [1038, 23] width 23 height 26
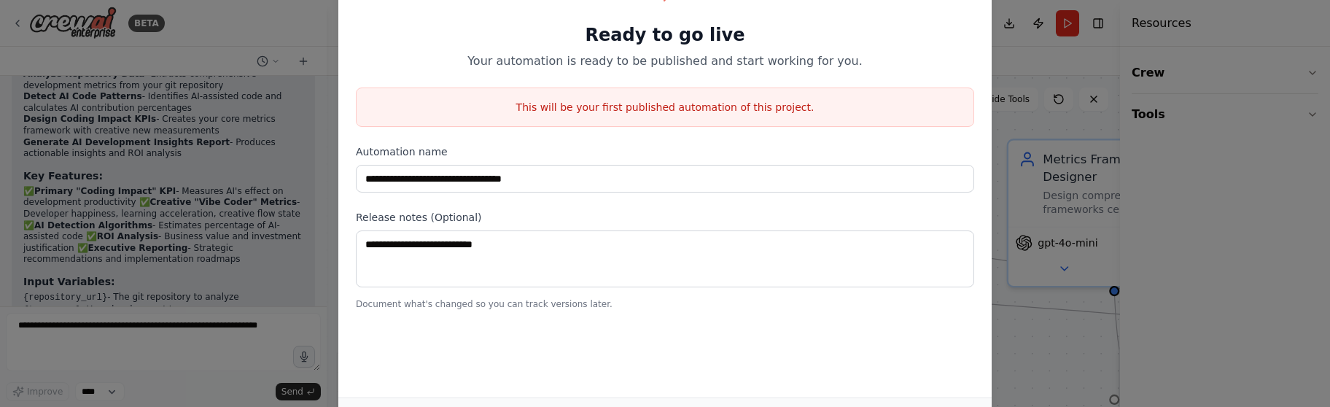
click at [1031, 53] on div "**********" at bounding box center [665, 203] width 1330 height 407
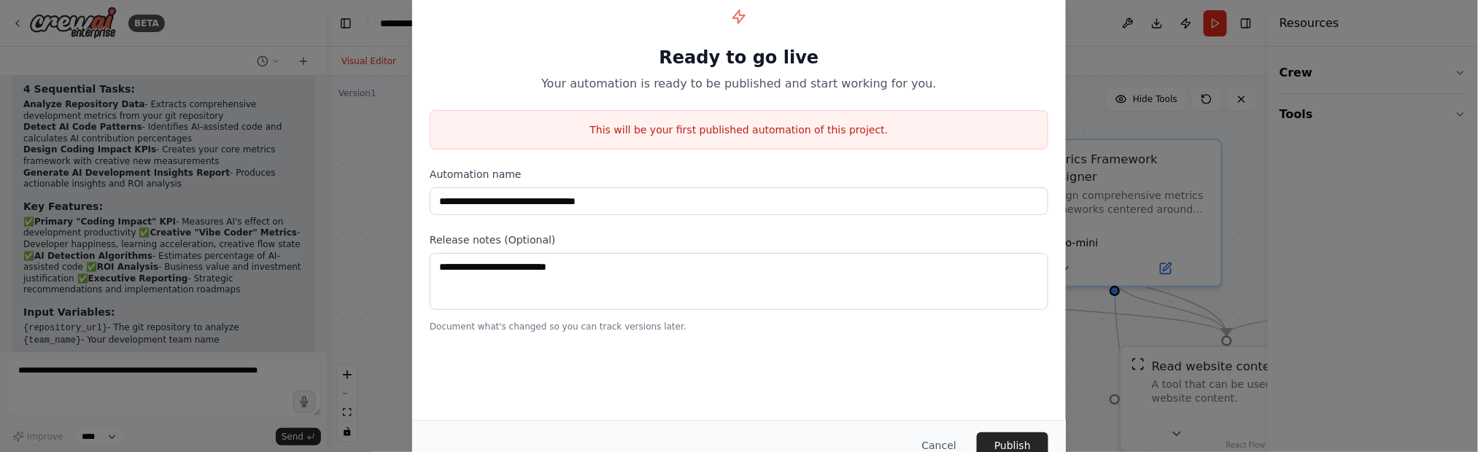
click at [1007, 55] on h1 "Ready to go live" at bounding box center [739, 57] width 619 height 23
click at [951, 406] on button "Cancel" at bounding box center [939, 446] width 58 height 26
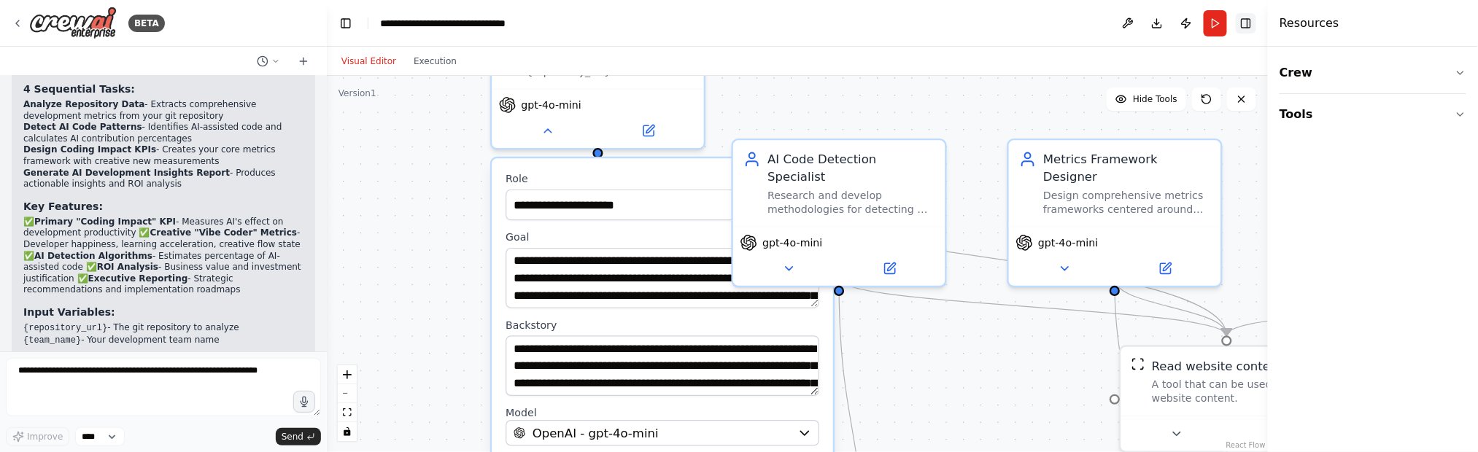
click at [1249, 25] on button "Toggle Right Sidebar" at bounding box center [1246, 23] width 20 height 20
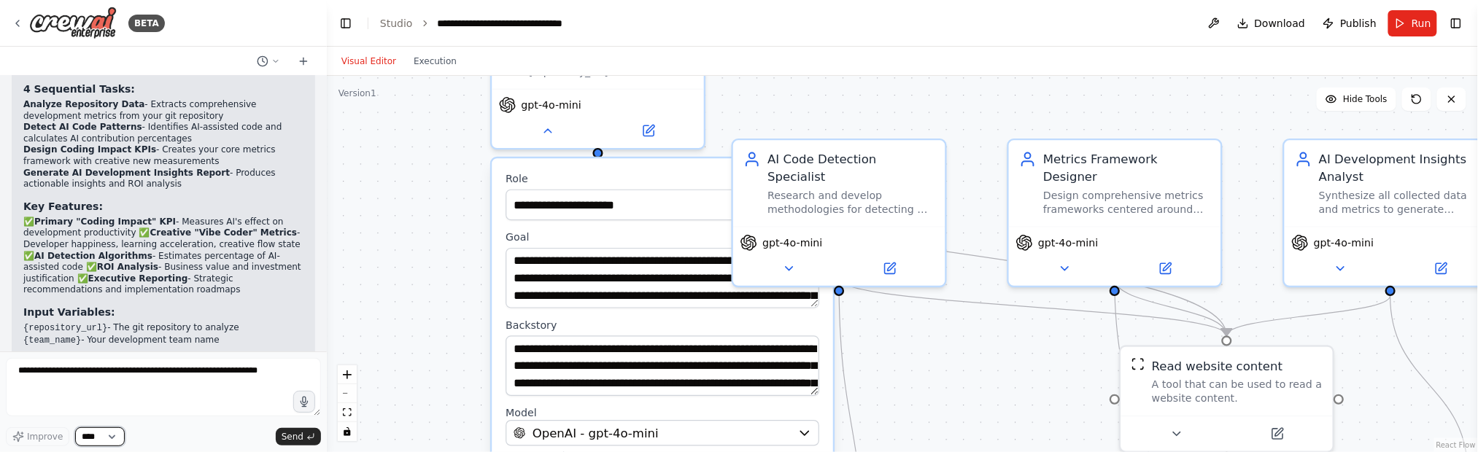
click at [49, 406] on div "Improve ****" at bounding box center [65, 436] width 119 height 19
click at [192, 406] on div "Improve **** Send" at bounding box center [163, 436] width 315 height 19
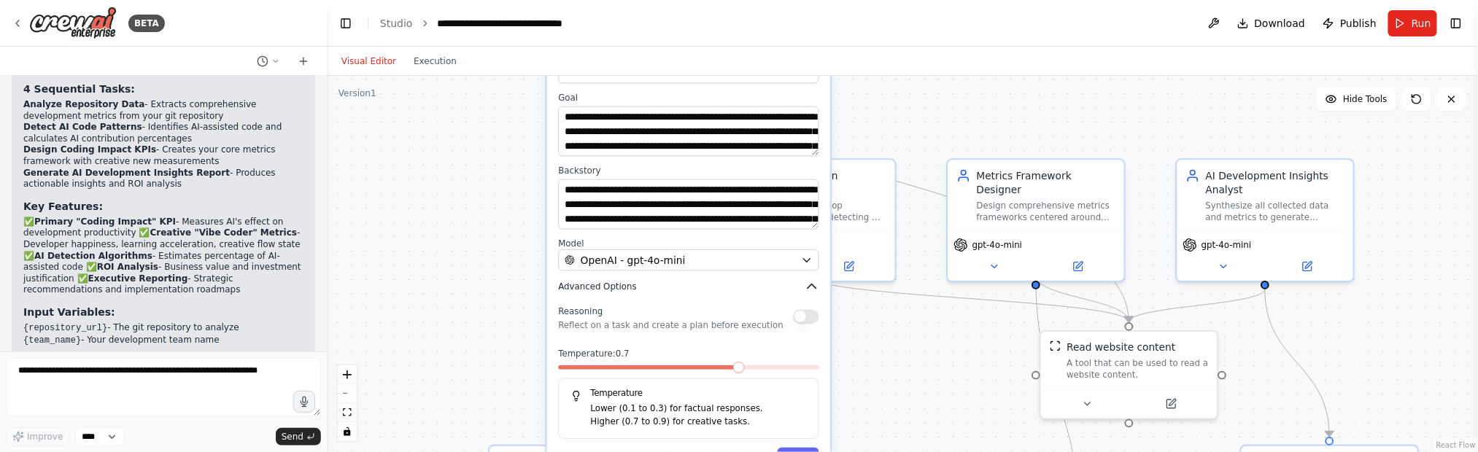
drag, startPoint x: 678, startPoint y: 430, endPoint x: 706, endPoint y: 284, distance: 148.6
click at [706, 284] on button "Advanced Options" at bounding box center [688, 286] width 260 height 15
click at [715, 252] on div "OpenAI - gpt-4o-mini" at bounding box center [680, 259] width 230 height 15
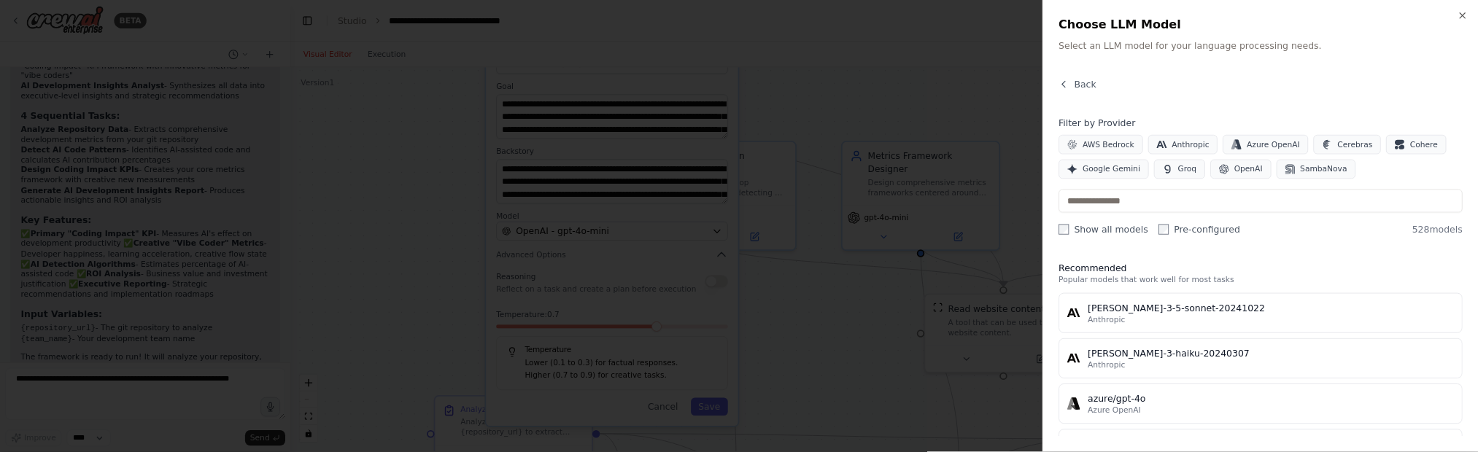
scroll to position [0, 0]
click at [1330, 253] on label "Pre-configured" at bounding box center [1349, 258] width 92 height 15
click at [1263, 257] on label "Show all models" at bounding box center [1241, 258] width 101 height 15
click at [1230, 257] on label "Show all models" at bounding box center [1241, 258] width 101 height 15
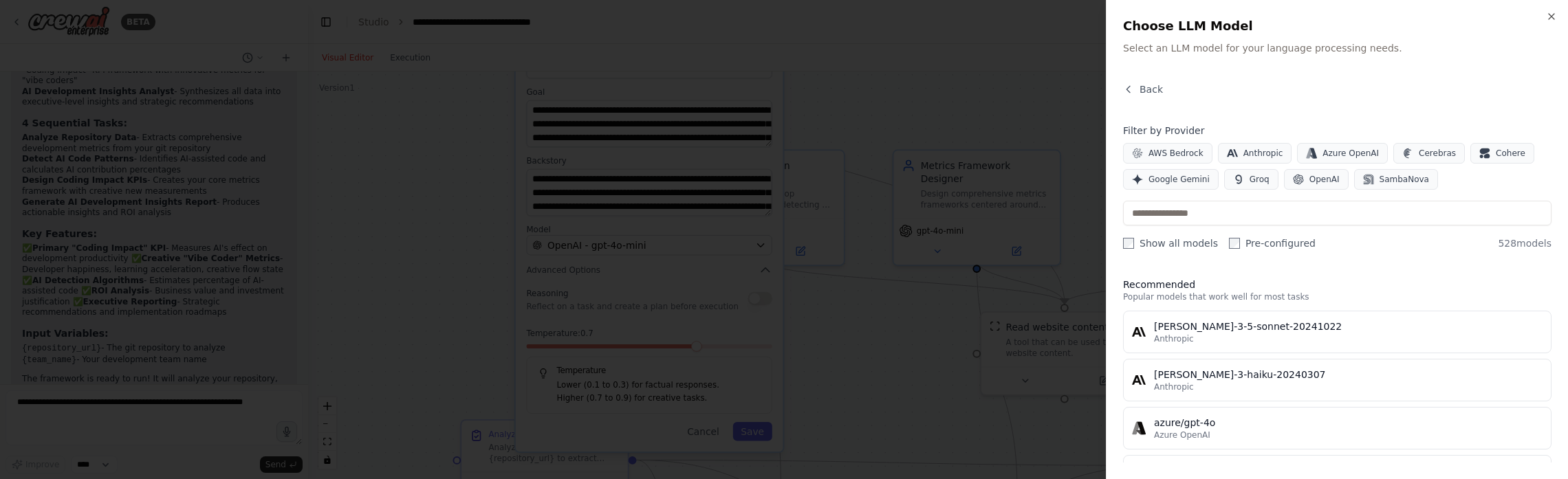
click at [1254, 244] on label "Pre-configured" at bounding box center [1272, 243] width 87 height 14
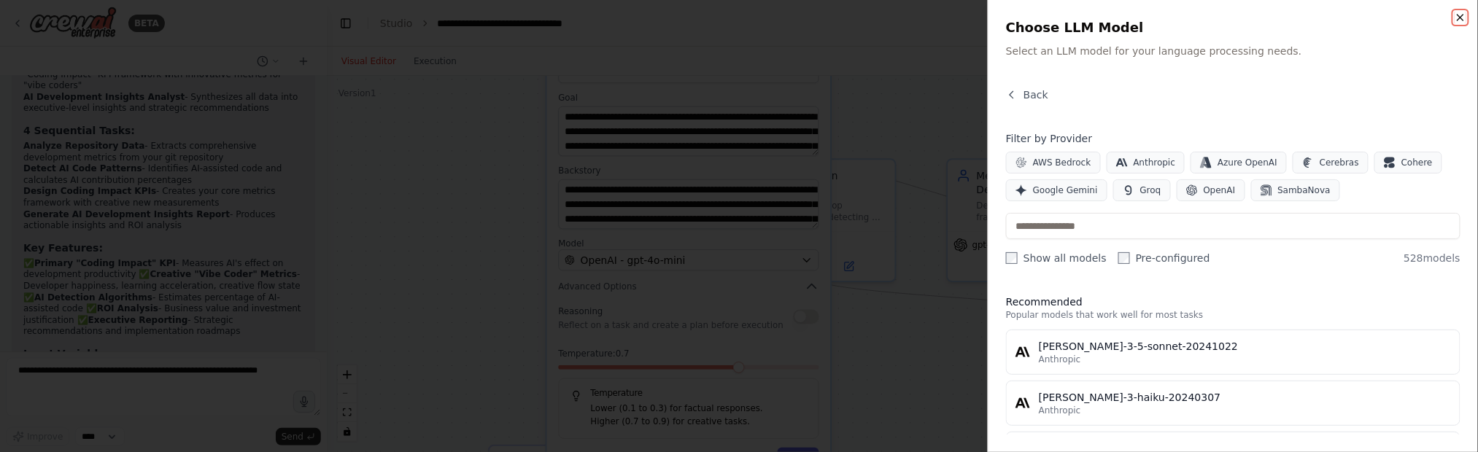
click at [1330, 20] on icon "button" at bounding box center [1460, 18] width 12 height 12
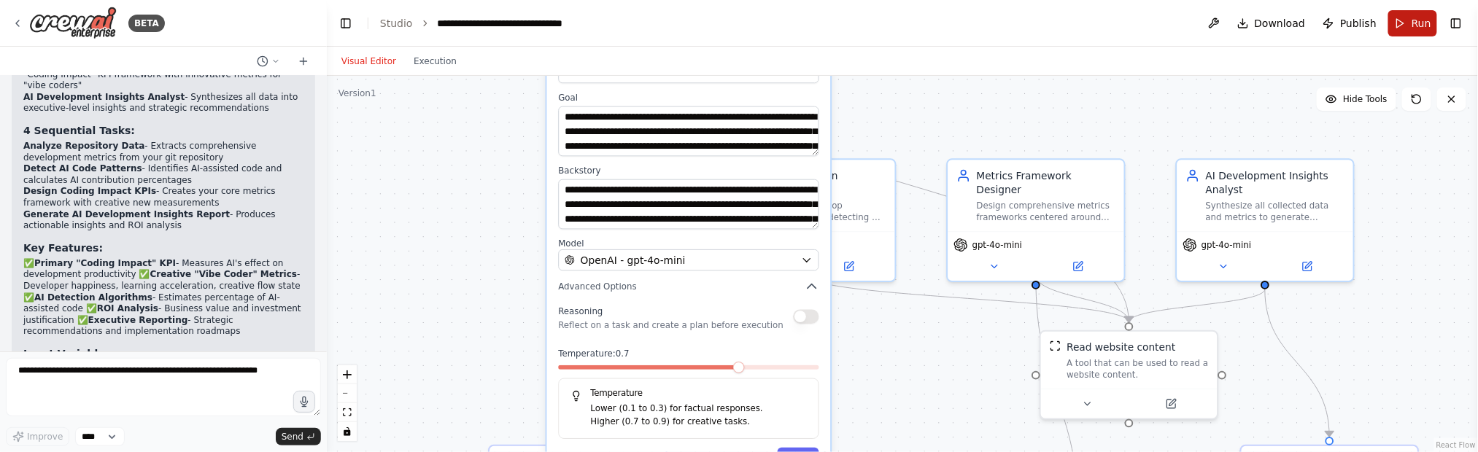
click at [1330, 20] on button "Run" at bounding box center [1412, 23] width 49 height 26
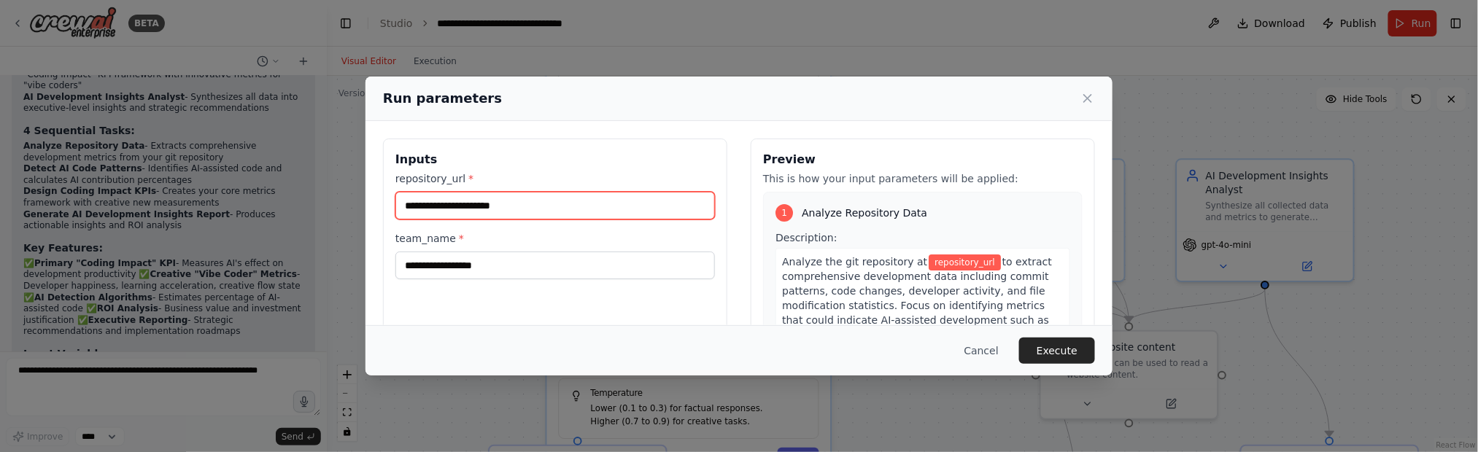
click at [553, 203] on input "repository_url *" at bounding box center [554, 206] width 319 height 28
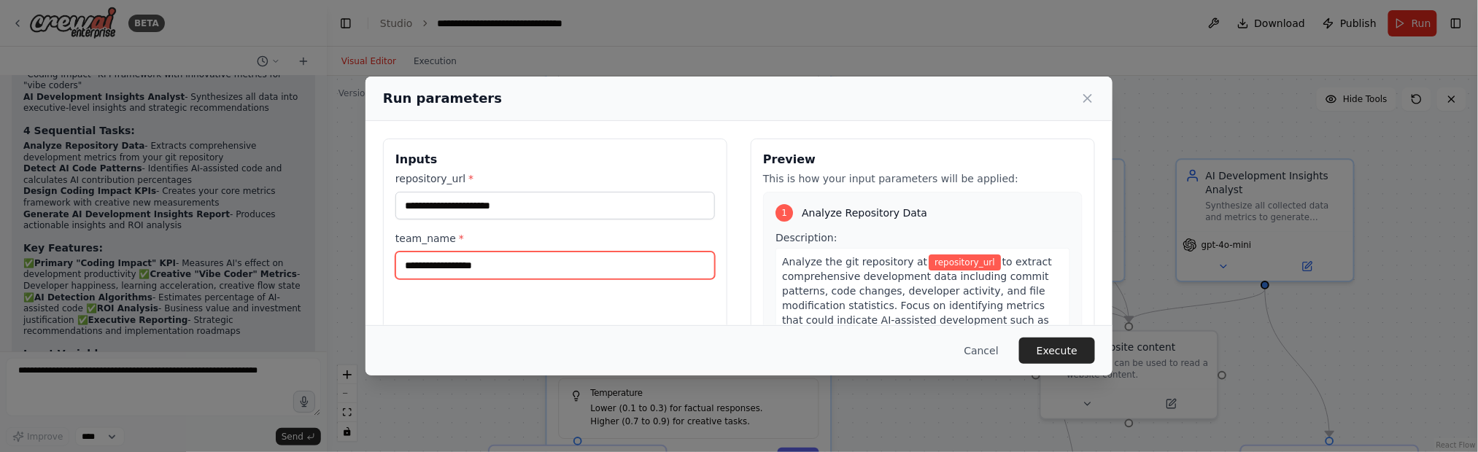
click at [509, 260] on input "team_name *" at bounding box center [554, 266] width 319 height 28
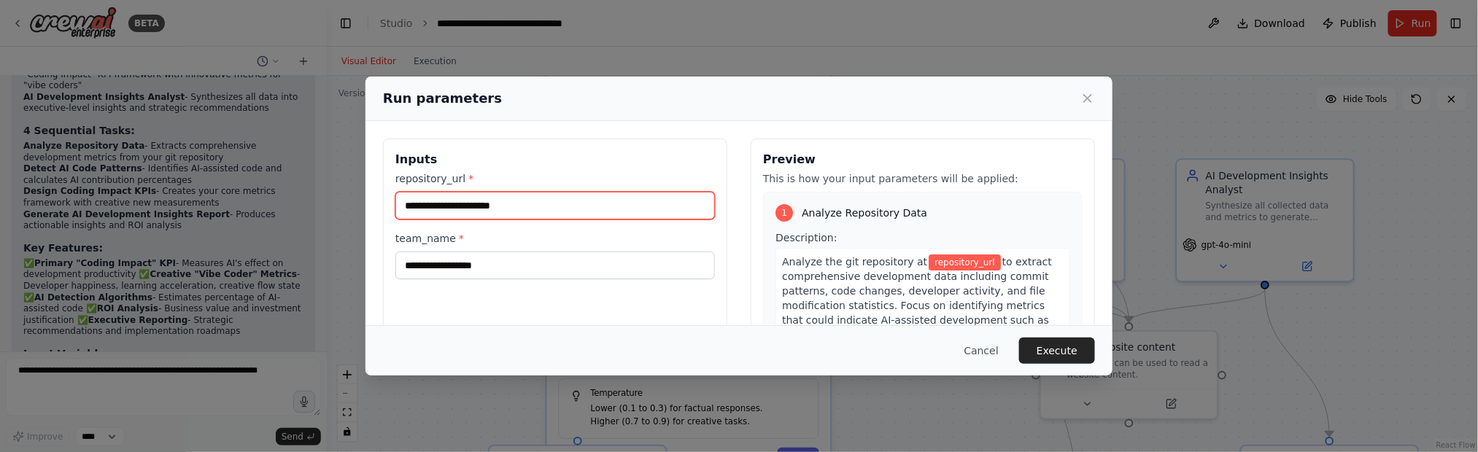
click at [527, 212] on input "repository_url *" at bounding box center [554, 206] width 319 height 28
type input "*********"
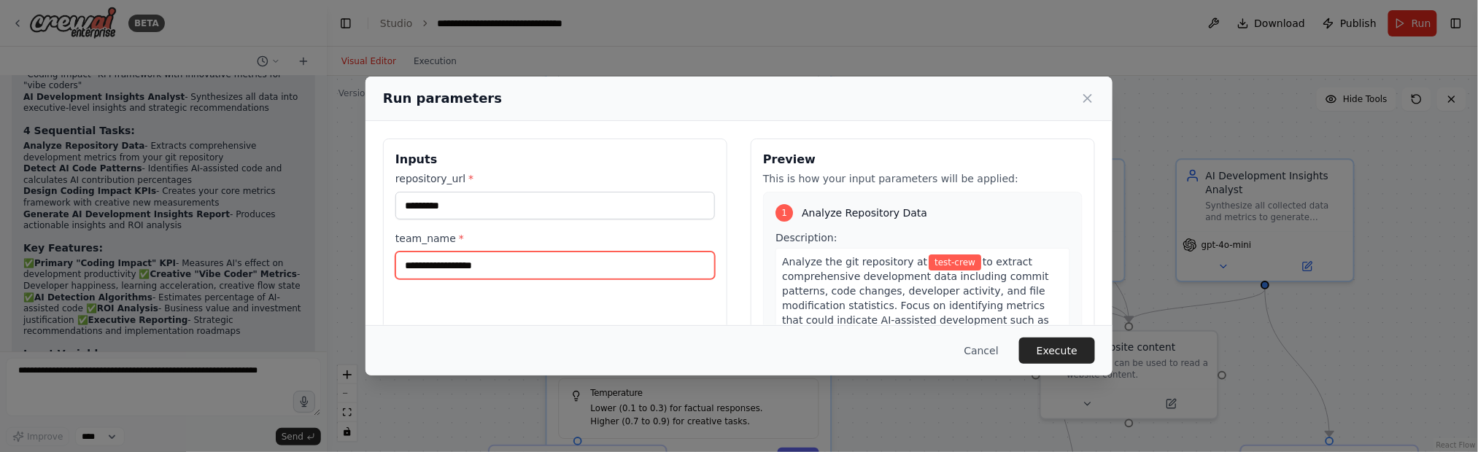
click at [511, 274] on input "team_name *" at bounding box center [554, 266] width 319 height 28
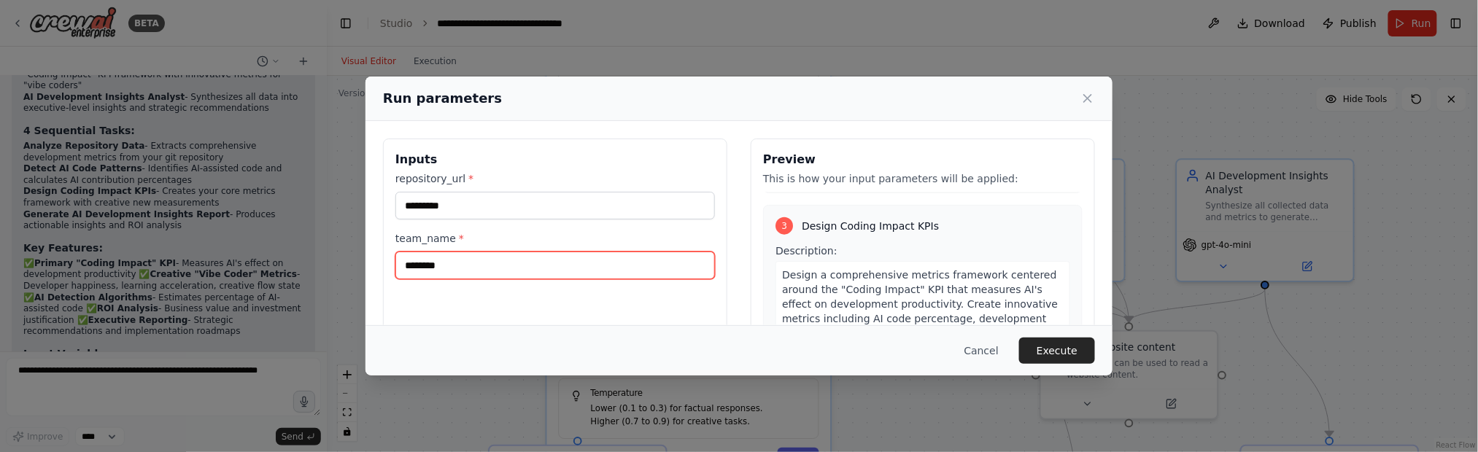
scroll to position [1167, 0]
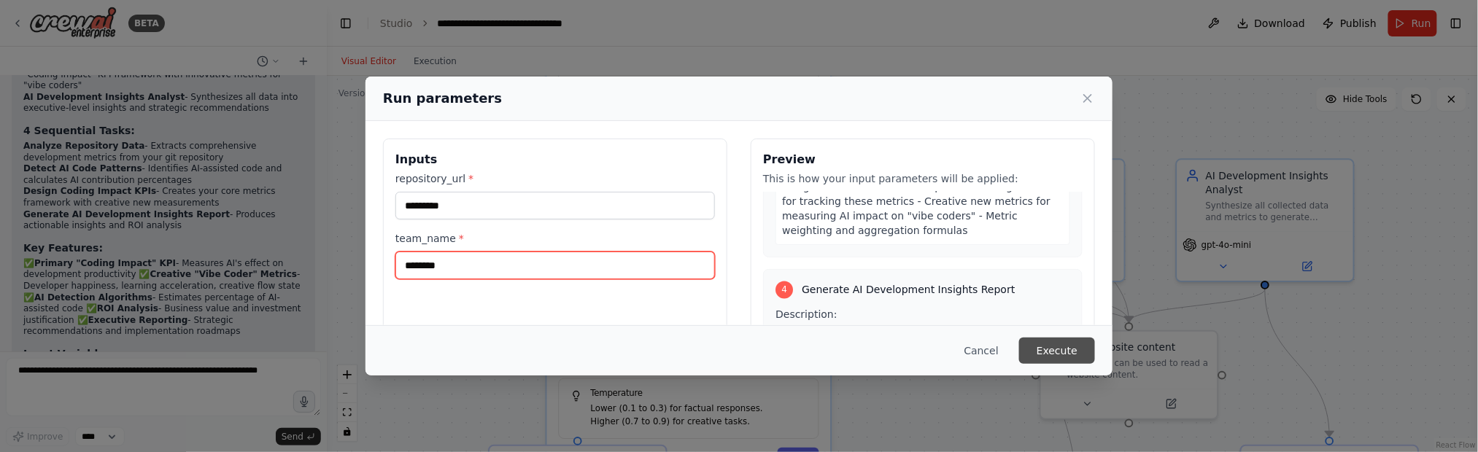
type input "********"
click at [1065, 354] on button "Execute" at bounding box center [1057, 351] width 76 height 26
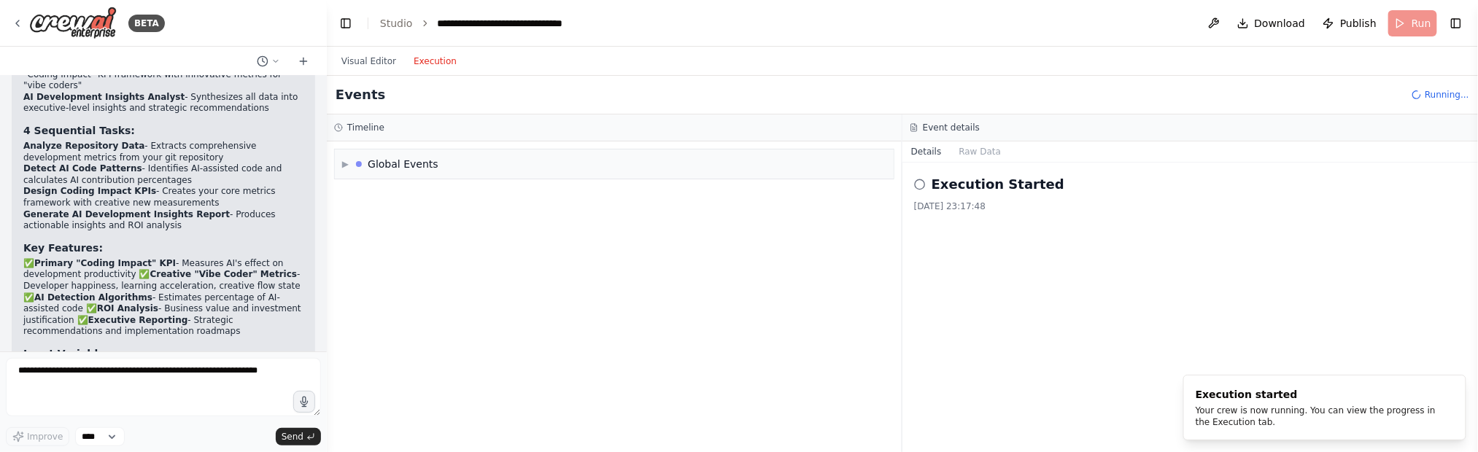
click at [434, 63] on button "Execution" at bounding box center [435, 62] width 61 height 18
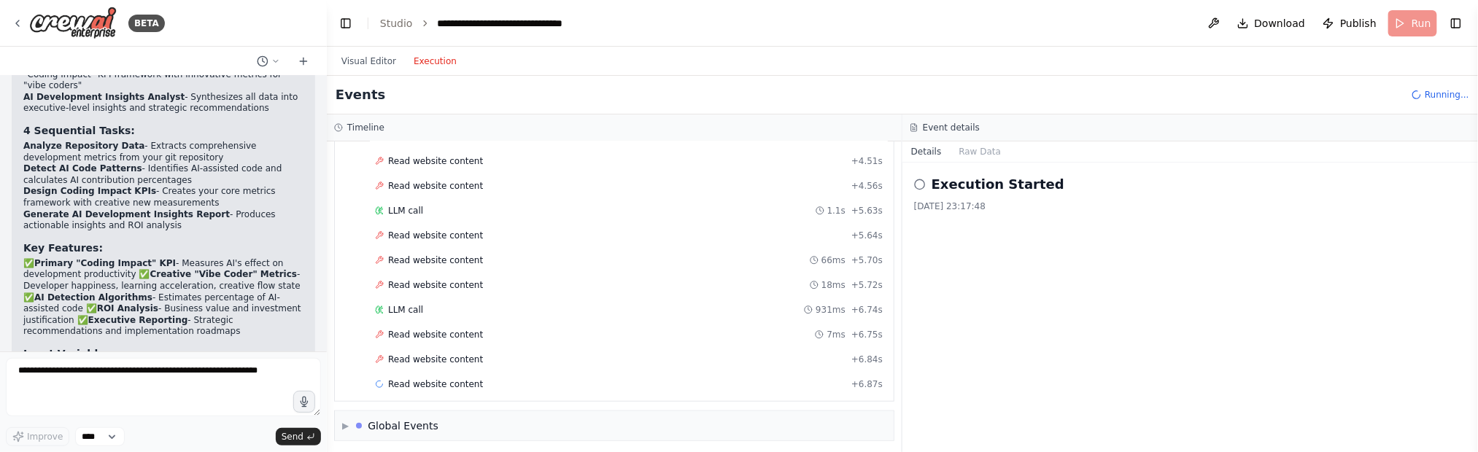
scroll to position [466, 0]
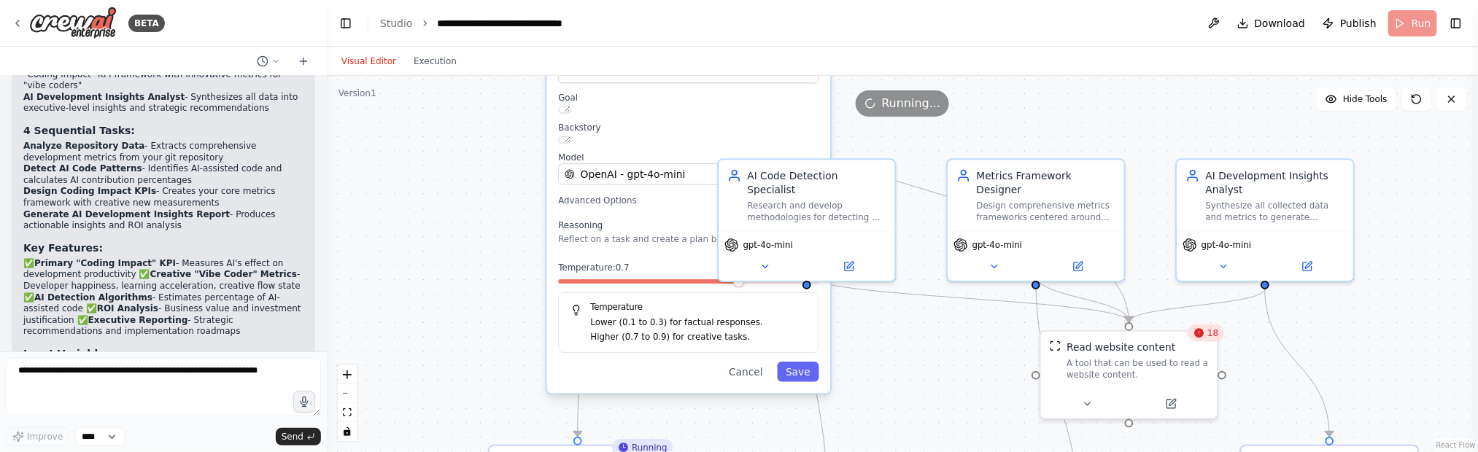
click at [379, 57] on button "Visual Editor" at bounding box center [369, 62] width 72 height 18
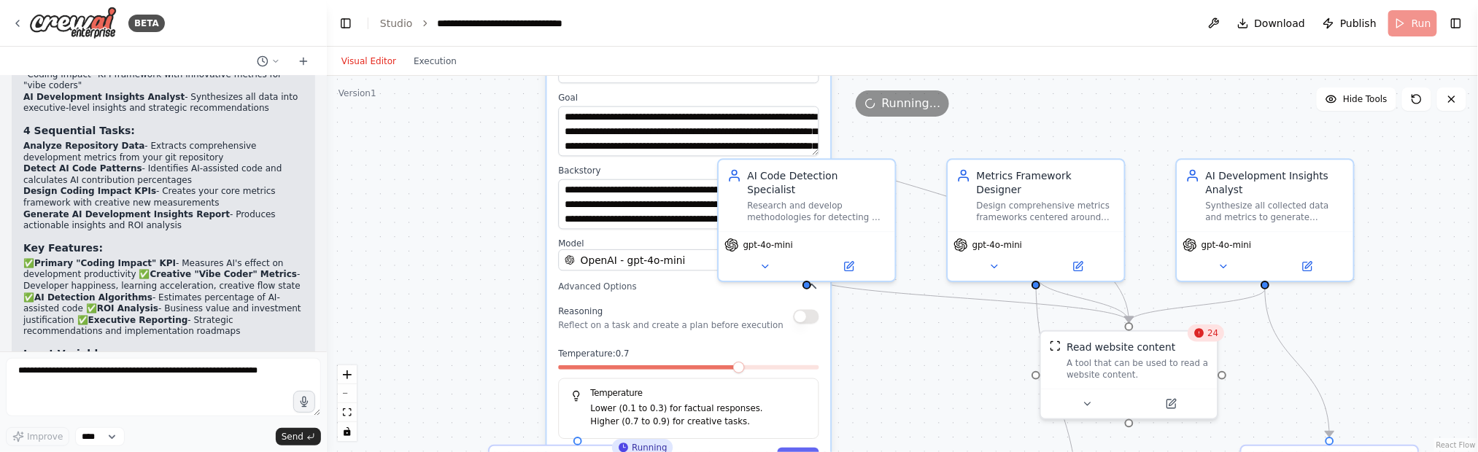
click at [551, 142] on div "**********" at bounding box center [689, 255] width 284 height 447
click at [765, 255] on button at bounding box center [764, 264] width 81 height 18
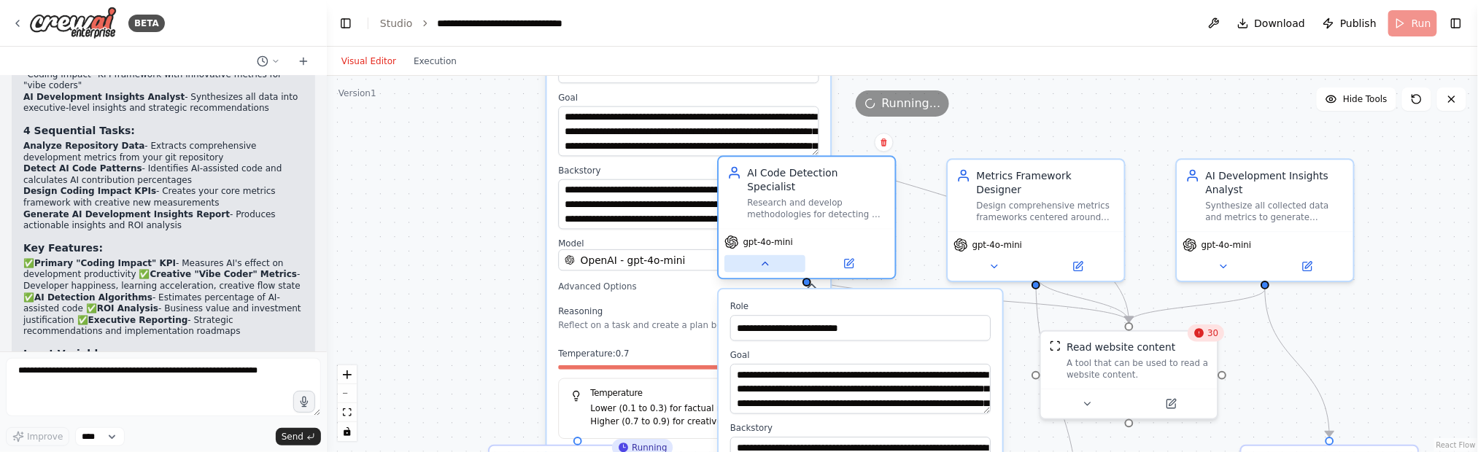
click at [765, 255] on button at bounding box center [764, 264] width 81 height 18
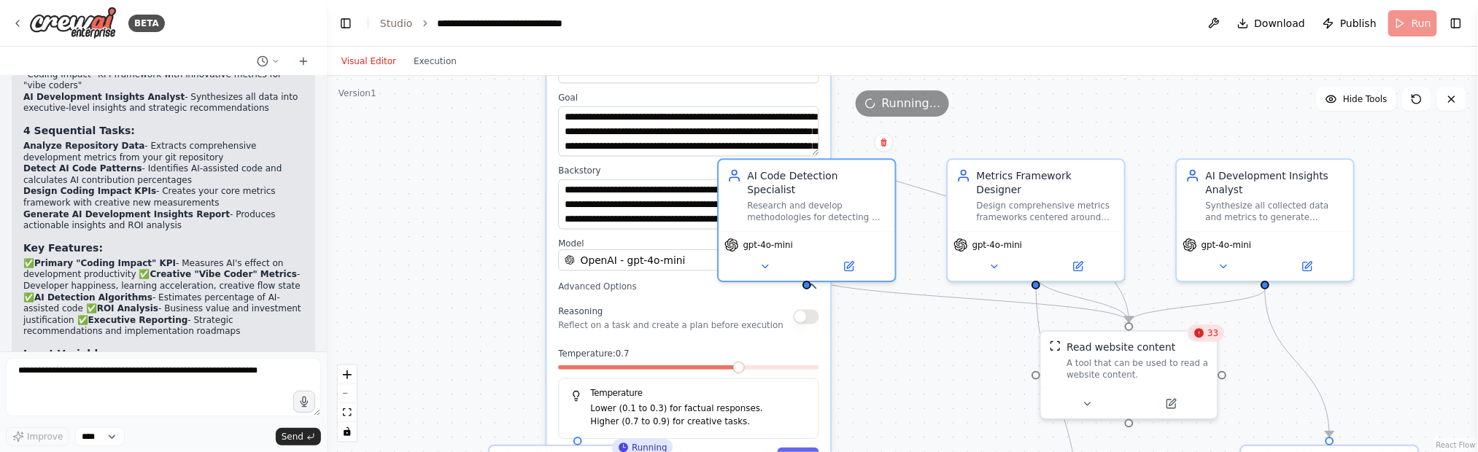
click at [904, 307] on div "**********" at bounding box center [902, 264] width 1151 height 376
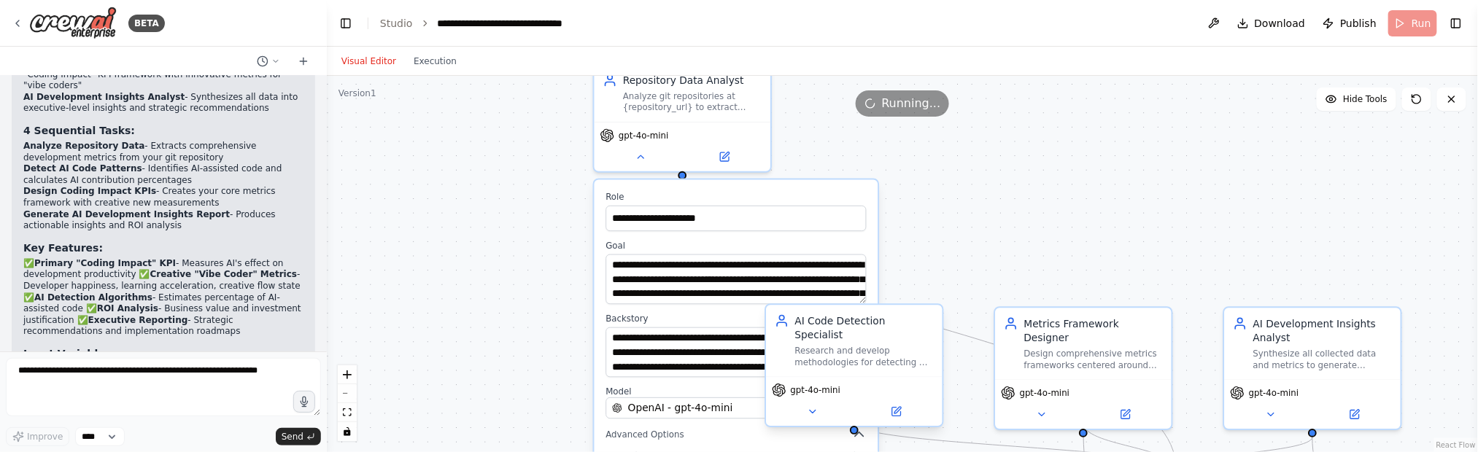
drag, startPoint x: 901, startPoint y: 341, endPoint x: 929, endPoint y: 378, distance: 46.8
click at [949, 406] on html "BETA i want to create a Metrics framework that receives KPIs, the principal KPI…" at bounding box center [739, 226] width 1478 height 452
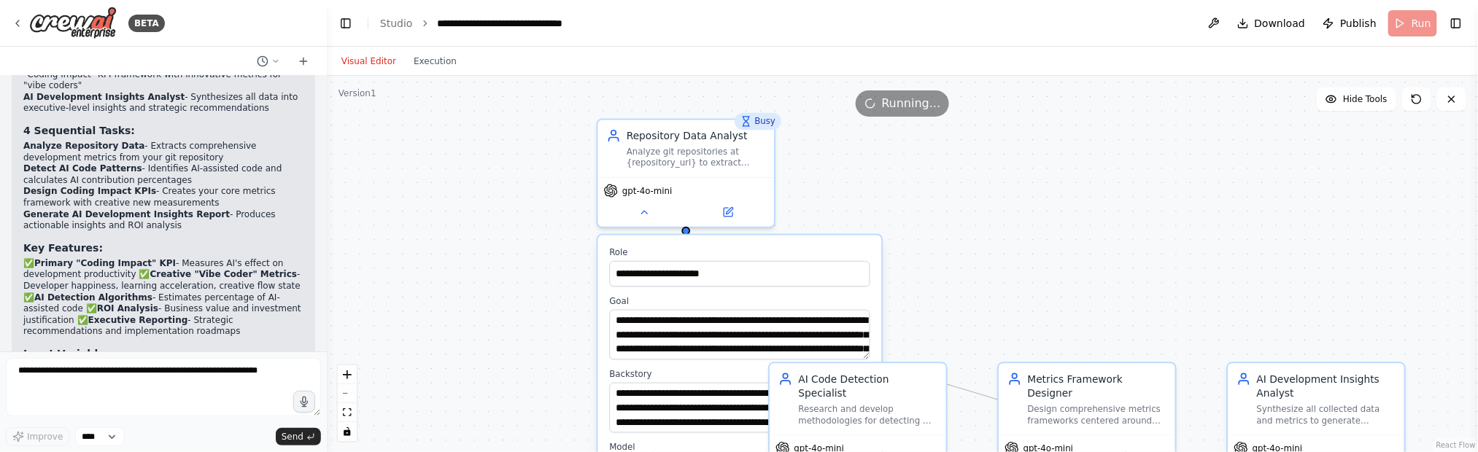
drag, startPoint x: 926, startPoint y: 210, endPoint x: 927, endPoint y: 294, distance: 83.9
click at [939, 290] on div "**********" at bounding box center [902, 264] width 1151 height 376
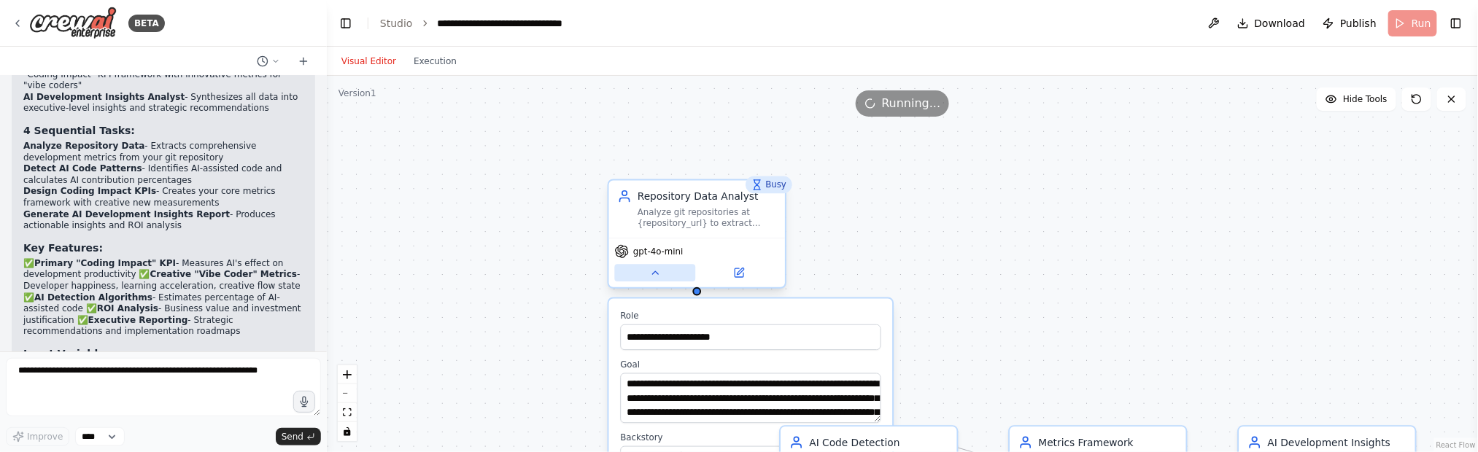
click at [647, 274] on button at bounding box center [655, 273] width 81 height 18
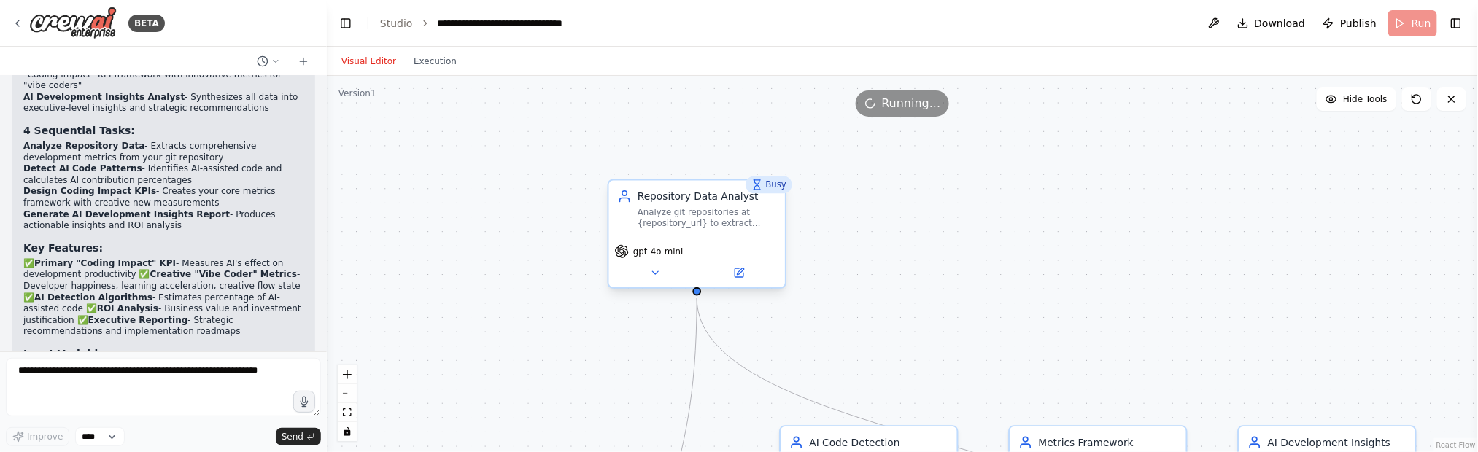
click at [697, 218] on div "Analyze git repositories at {repository_url} to extract comprehensive developme…" at bounding box center [706, 217] width 139 height 23
click at [751, 279] on button at bounding box center [738, 273] width 81 height 18
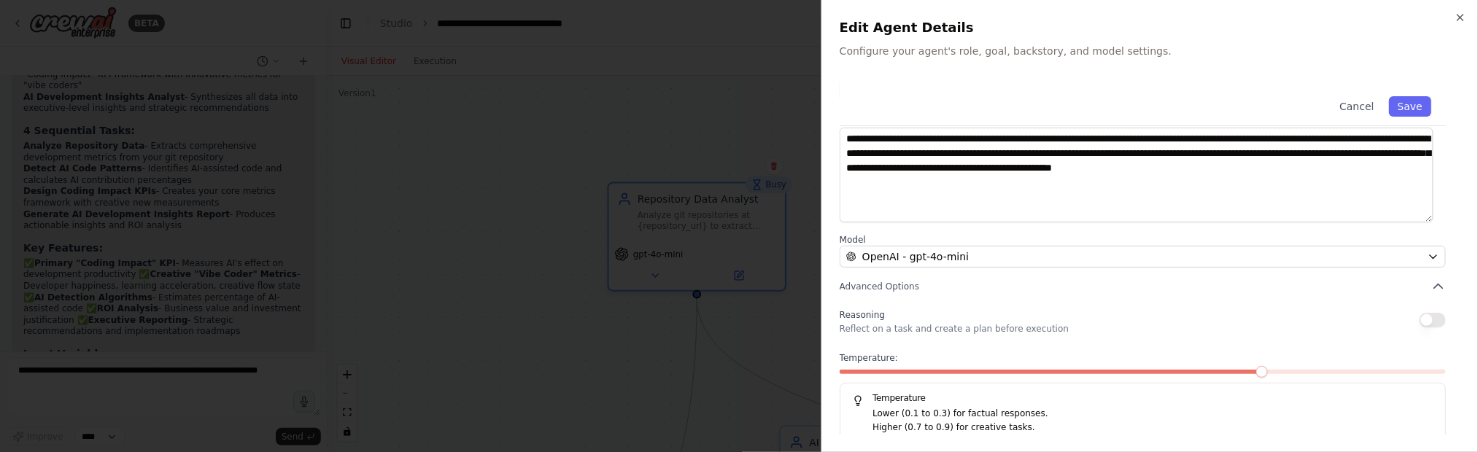
scroll to position [207, 0]
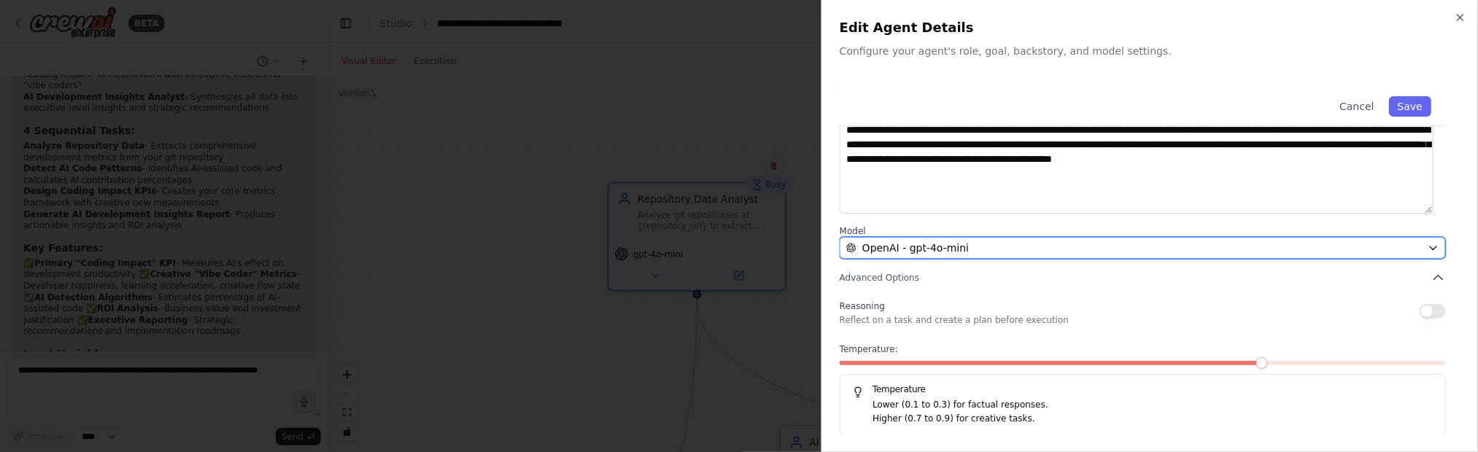
click at [1052, 239] on button "OpenAI - gpt-4o-mini" at bounding box center [1143, 248] width 606 height 22
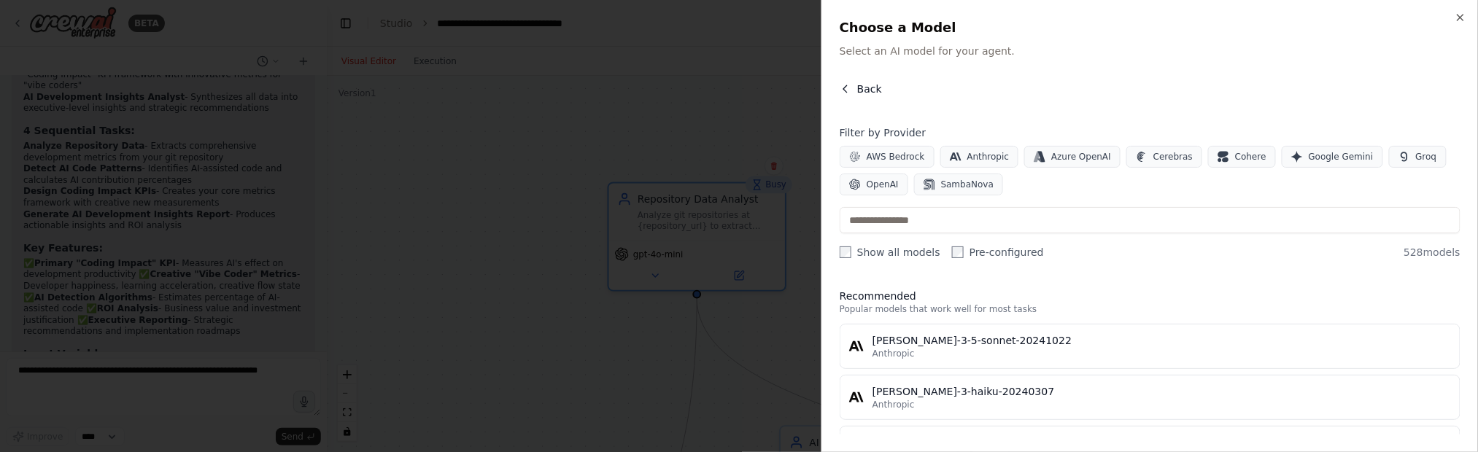
click at [856, 89] on button "Back" at bounding box center [861, 89] width 42 height 15
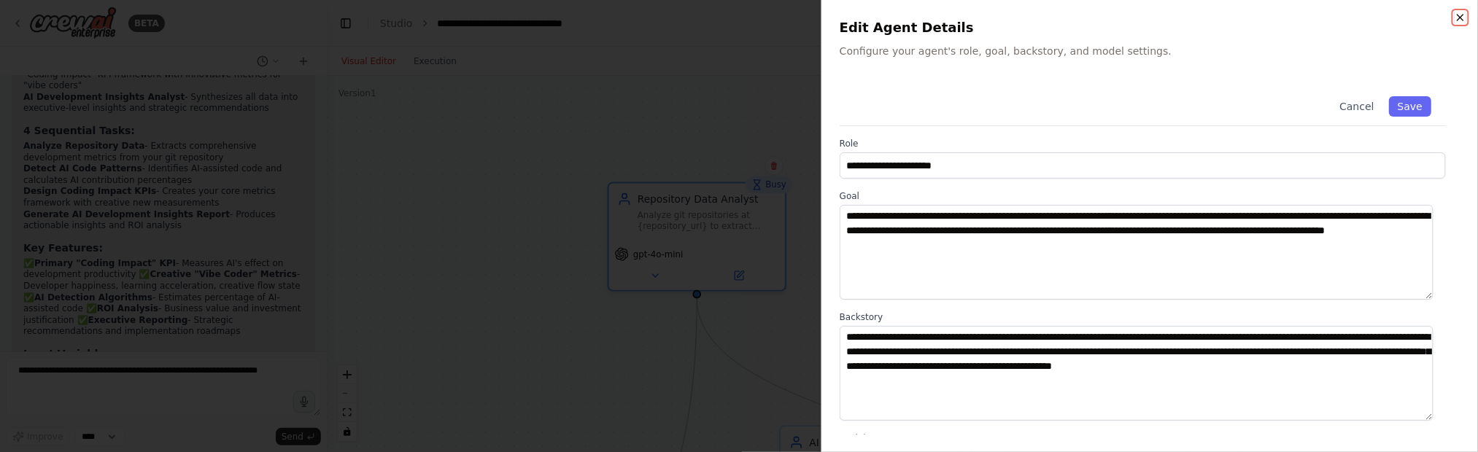
click at [1330, 17] on icon "button" at bounding box center [1460, 18] width 12 height 12
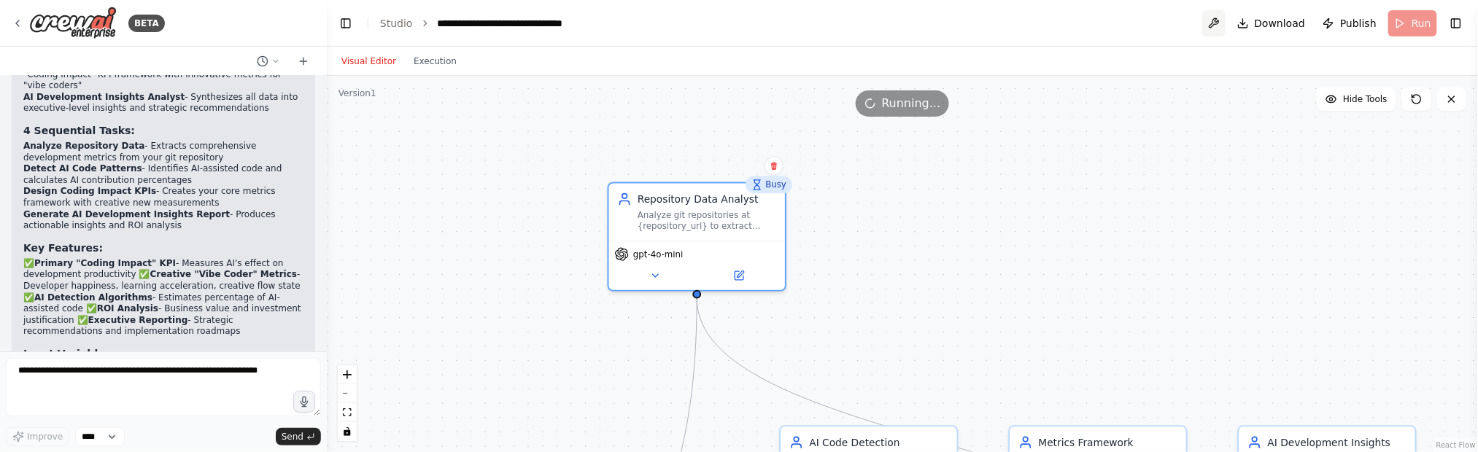
click at [1222, 22] on button at bounding box center [1213, 23] width 23 height 26
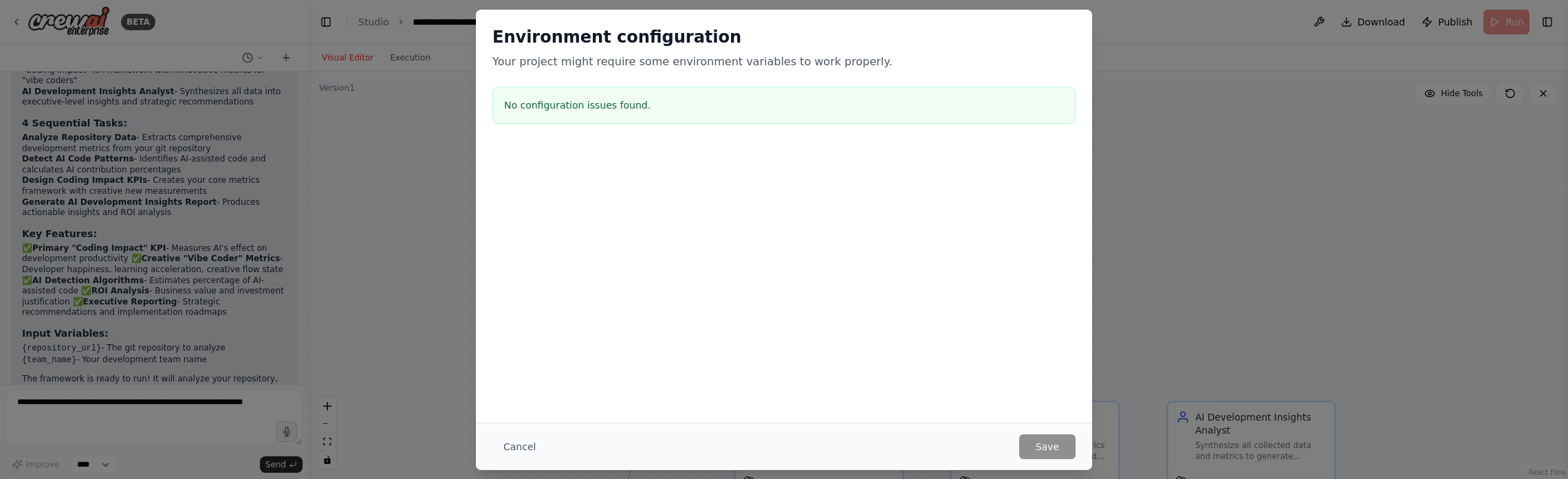
scroll to position [2296, 0]
click at [663, 98] on h3 "No configuration issues found." at bounding box center [784, 105] width 560 height 14
click at [522, 383] on button "Cancel" at bounding box center [520, 447] width 55 height 25
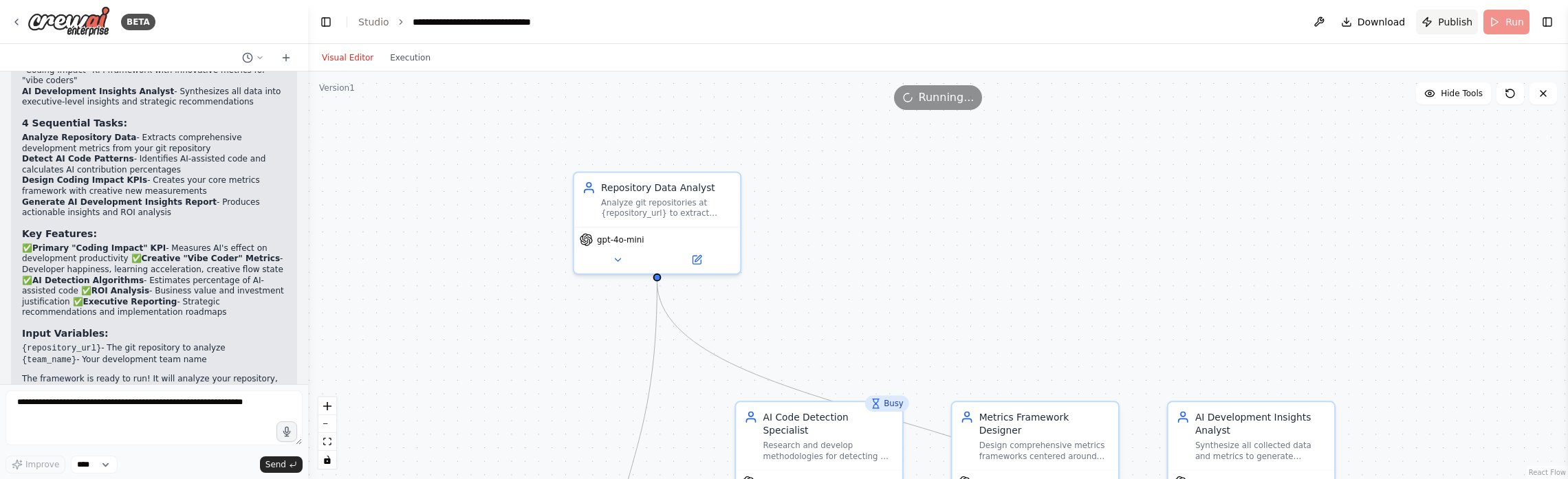
click at [1254, 26] on span "Publish" at bounding box center [1455, 22] width 34 height 14
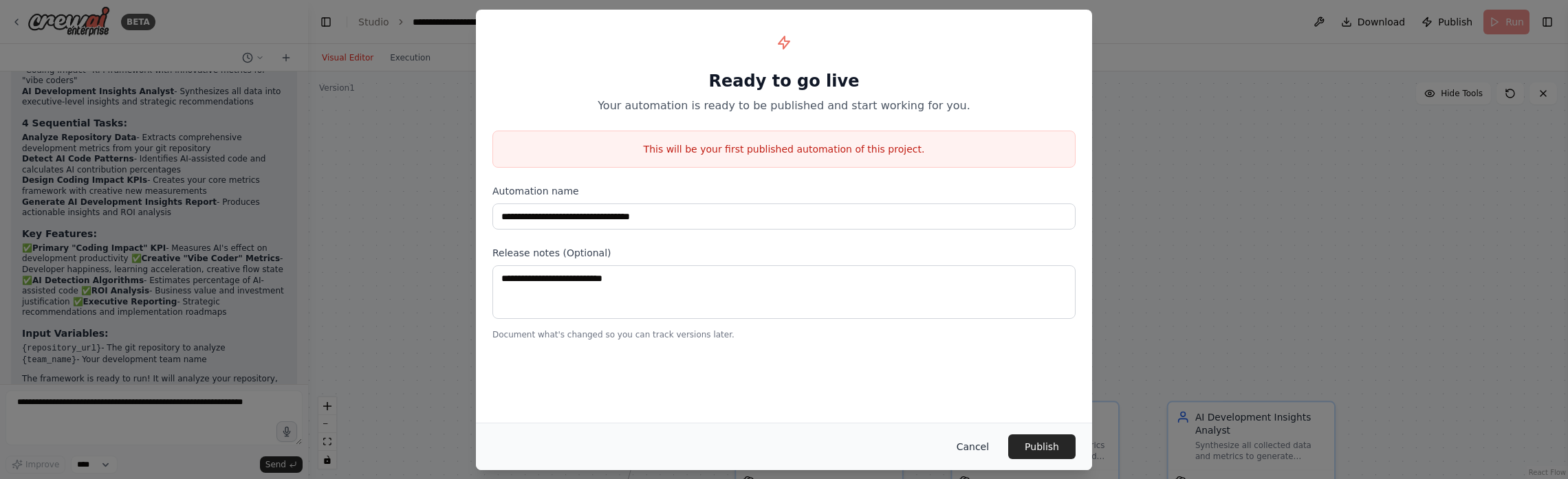
click at [965, 383] on button "Cancel" at bounding box center [973, 447] width 55 height 25
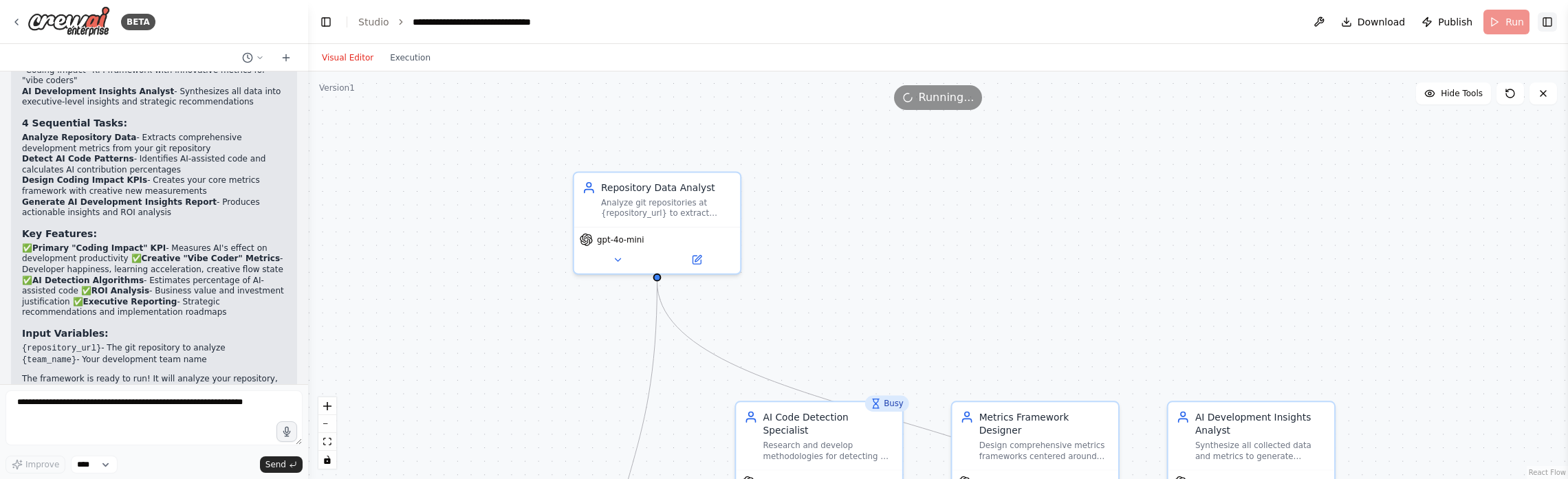
click at [1254, 30] on button "Toggle Right Sidebar" at bounding box center [1547, 22] width 19 height 19
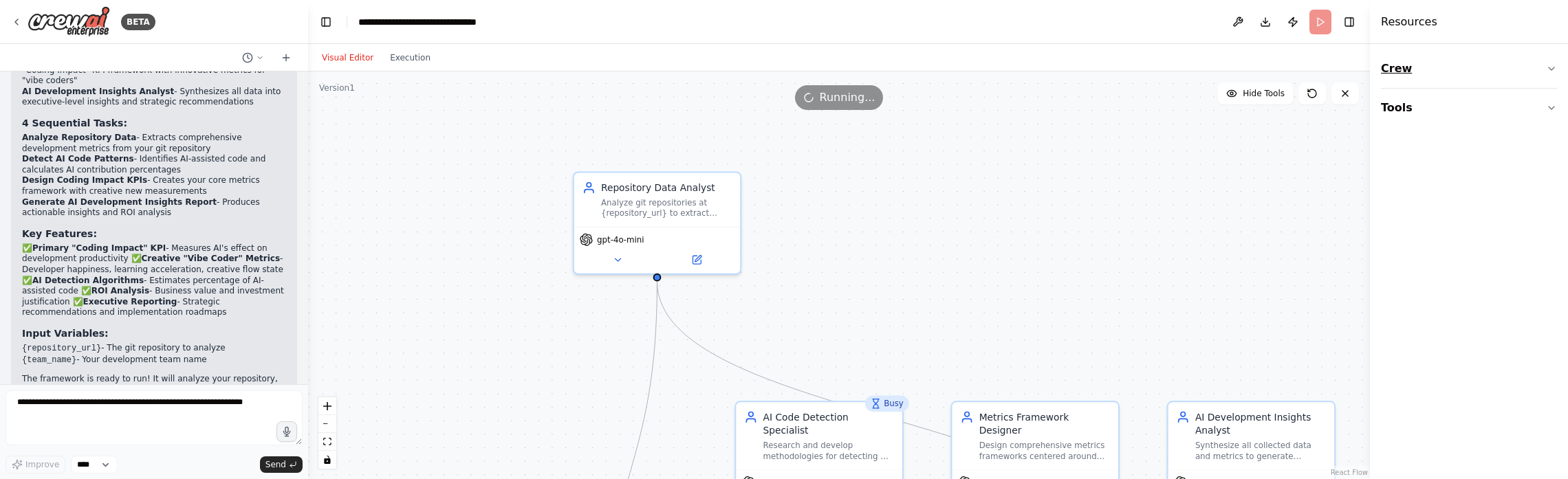
click at [1254, 60] on button "Crew" at bounding box center [1469, 69] width 176 height 39
click at [1254, 110] on button "Tools" at bounding box center [1469, 107] width 176 height 39
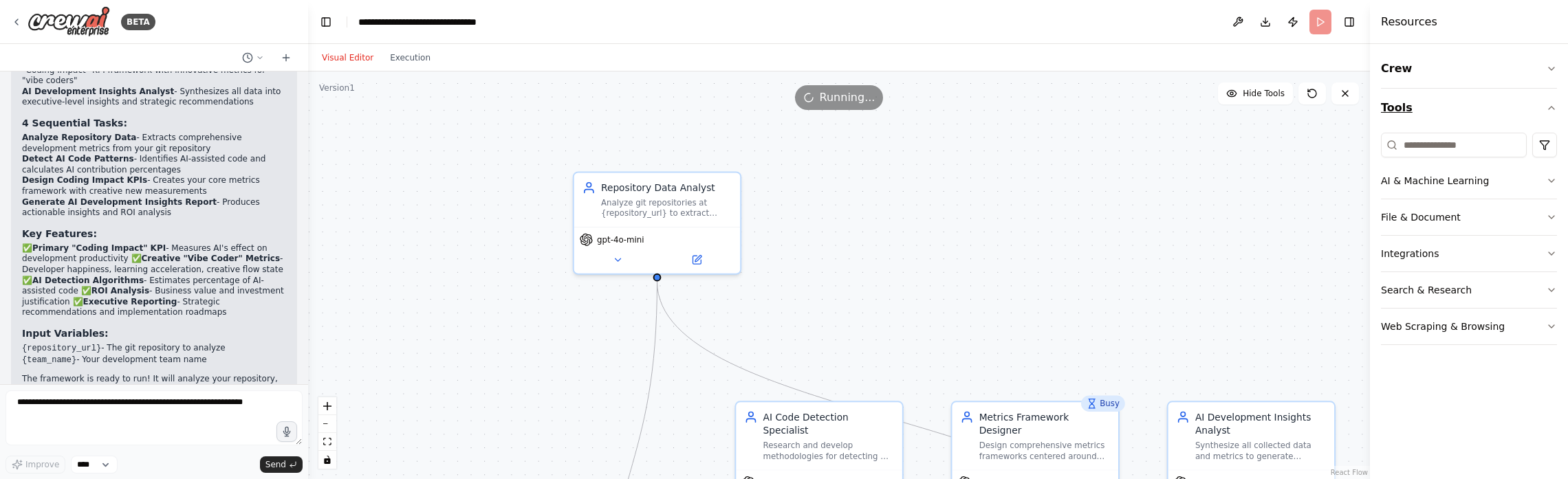
click at [1254, 110] on button "Tools" at bounding box center [1469, 107] width 176 height 39
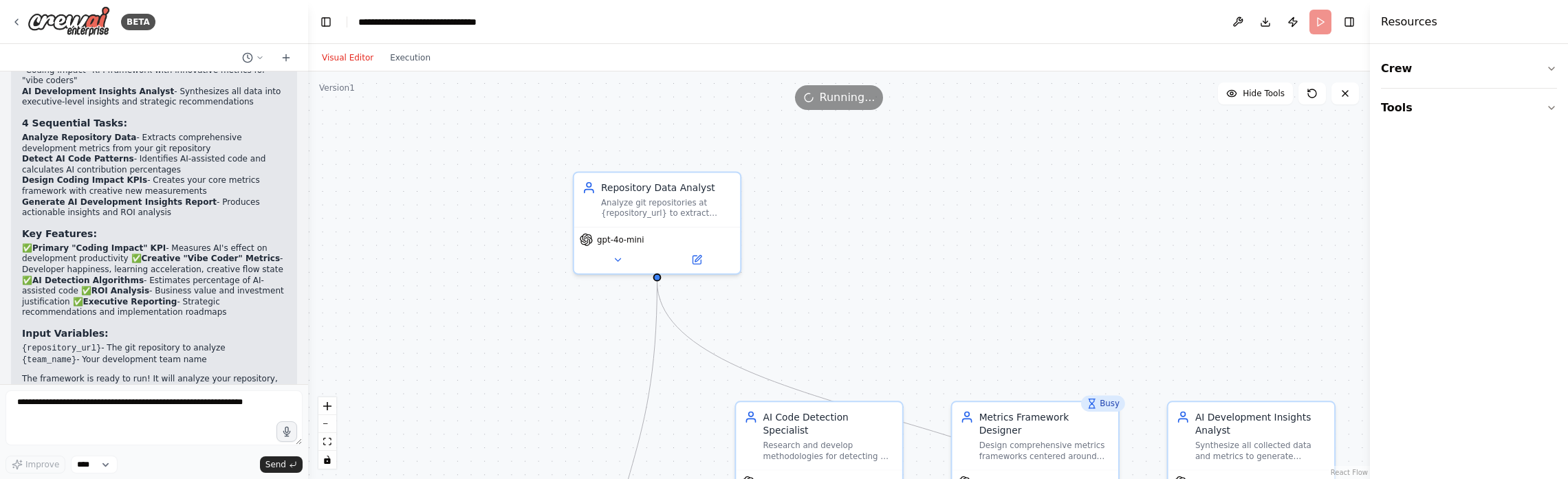
click at [1106, 23] on header "**********" at bounding box center [839, 22] width 1062 height 44
click at [518, 19] on header "**********" at bounding box center [839, 22] width 1062 height 44
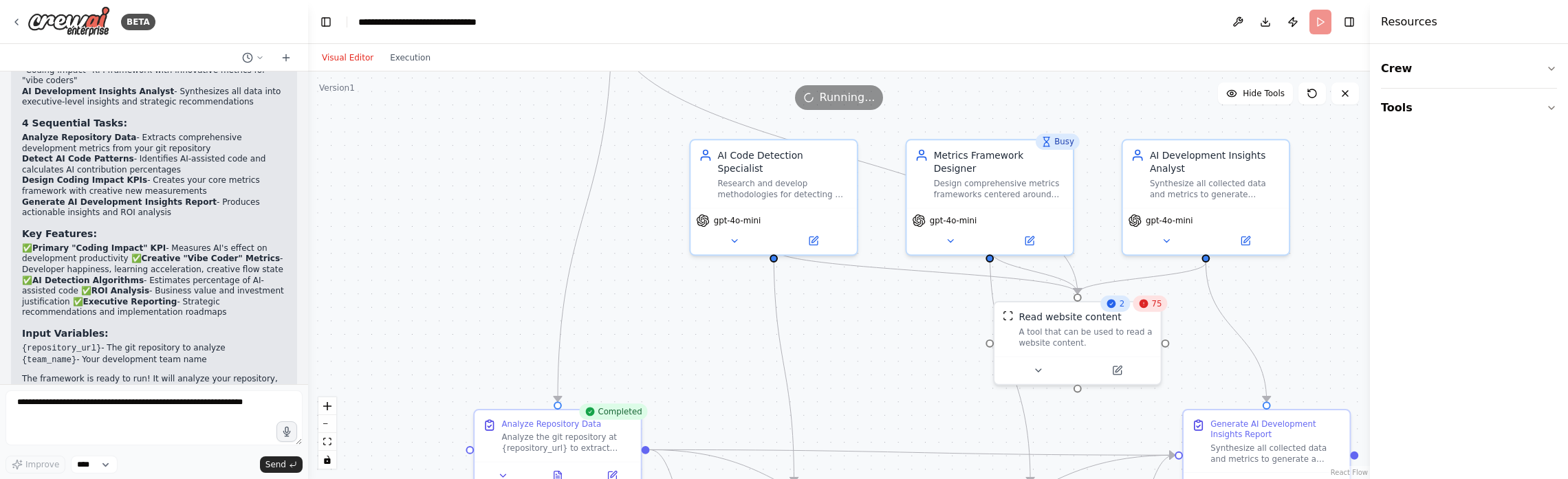
drag, startPoint x: 418, startPoint y: 411, endPoint x: 372, endPoint y: 149, distance: 266.0
click at [372, 149] on div ".deletable-edge-delete-btn { width: 20px; height: 20px; border: 0px solid #ffff…" at bounding box center [839, 275] width 1062 height 408
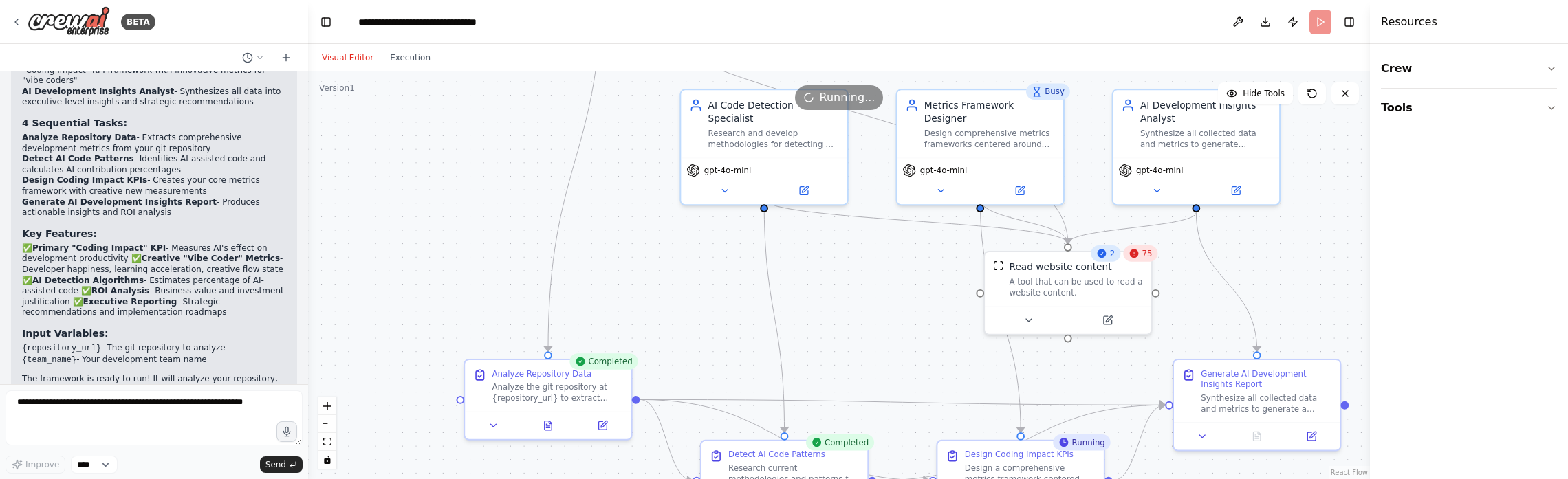
drag, startPoint x: 474, startPoint y: 239, endPoint x: 464, endPoint y: 163, distance: 76.7
click at [464, 163] on div ".deletable-edge-delete-btn { width: 20px; height: 20px; border: 0px solid #ffff…" at bounding box center [839, 275] width 1062 height 408
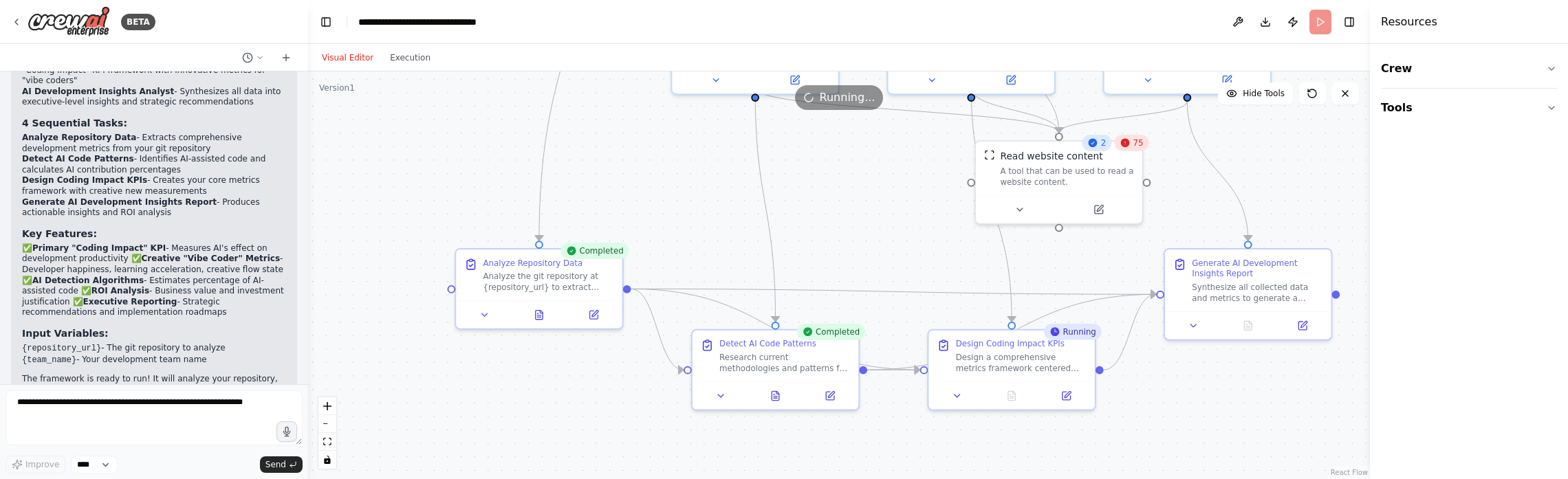
drag, startPoint x: 656, startPoint y: 293, endPoint x: 641, endPoint y: 192, distance: 102.1
click at [641, 192] on div ".deletable-edge-delete-btn { width: 20px; height: 20px; border: 0px solid #ffff…" at bounding box center [839, 275] width 1062 height 408
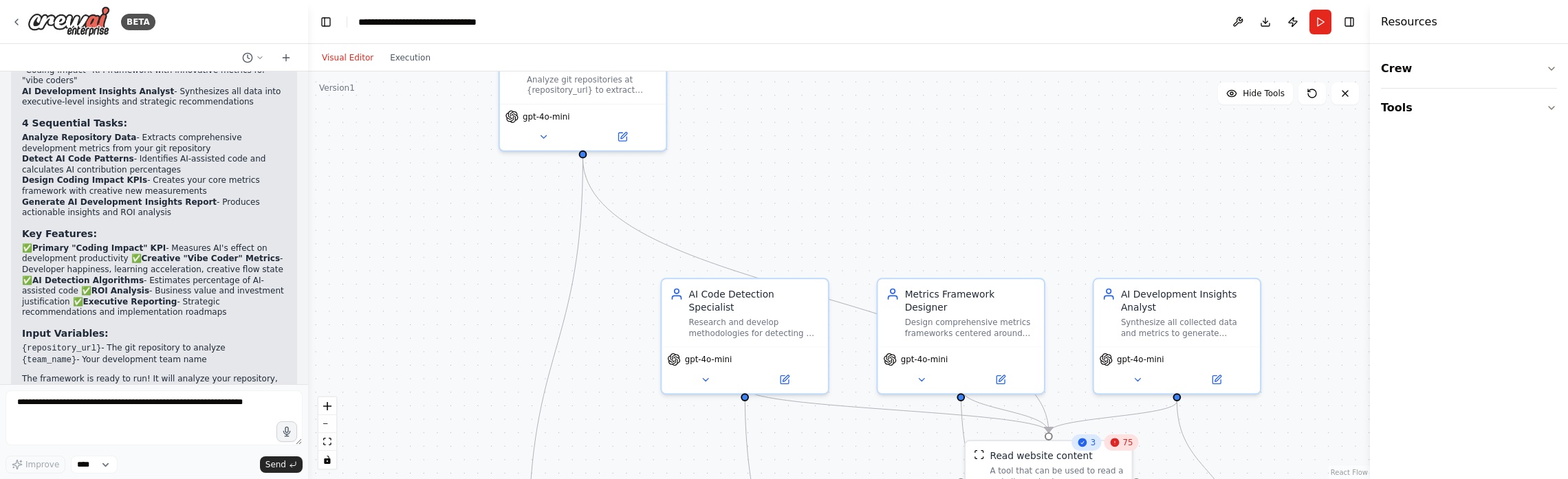
drag, startPoint x: 654, startPoint y: 105, endPoint x: 649, endPoint y: 425, distance: 320.0
click at [649, 383] on div ".deletable-edge-delete-btn { width: 20px; height: 20px; border: 0px solid #ffff…" at bounding box center [839, 275] width 1062 height 408
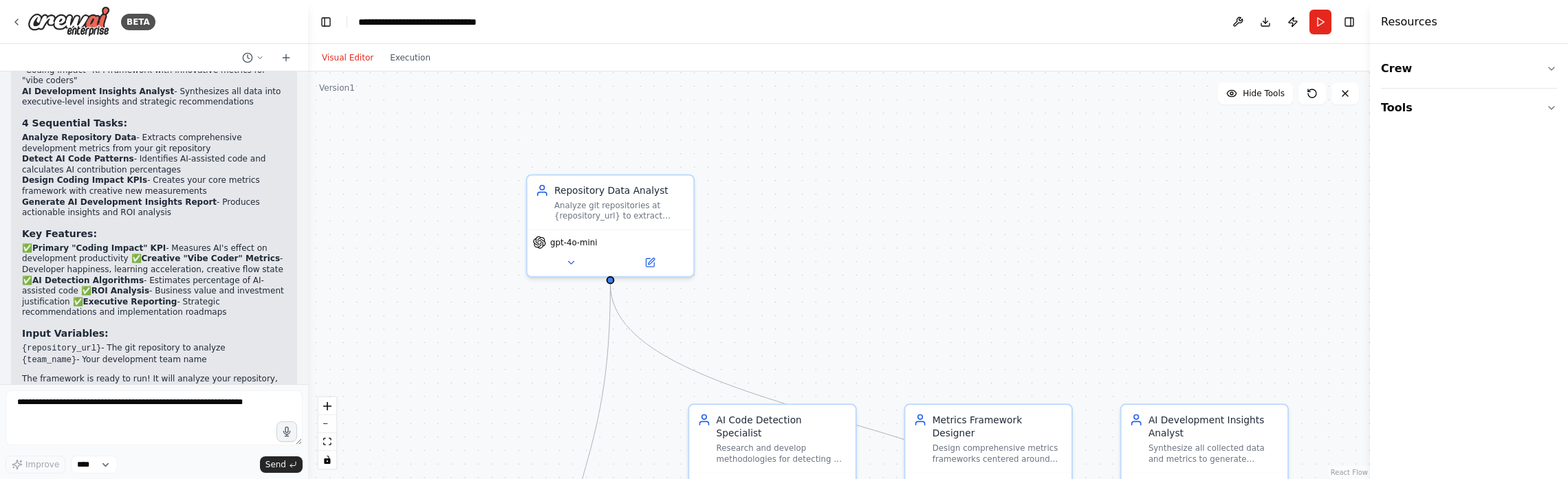
drag, startPoint x: 639, startPoint y: 265, endPoint x: 664, endPoint y: 337, distance: 76.2
click at [664, 337] on div ".deletable-edge-delete-btn { width: 20px; height: 20px; border: 0px solid #ffff…" at bounding box center [839, 275] width 1062 height 408
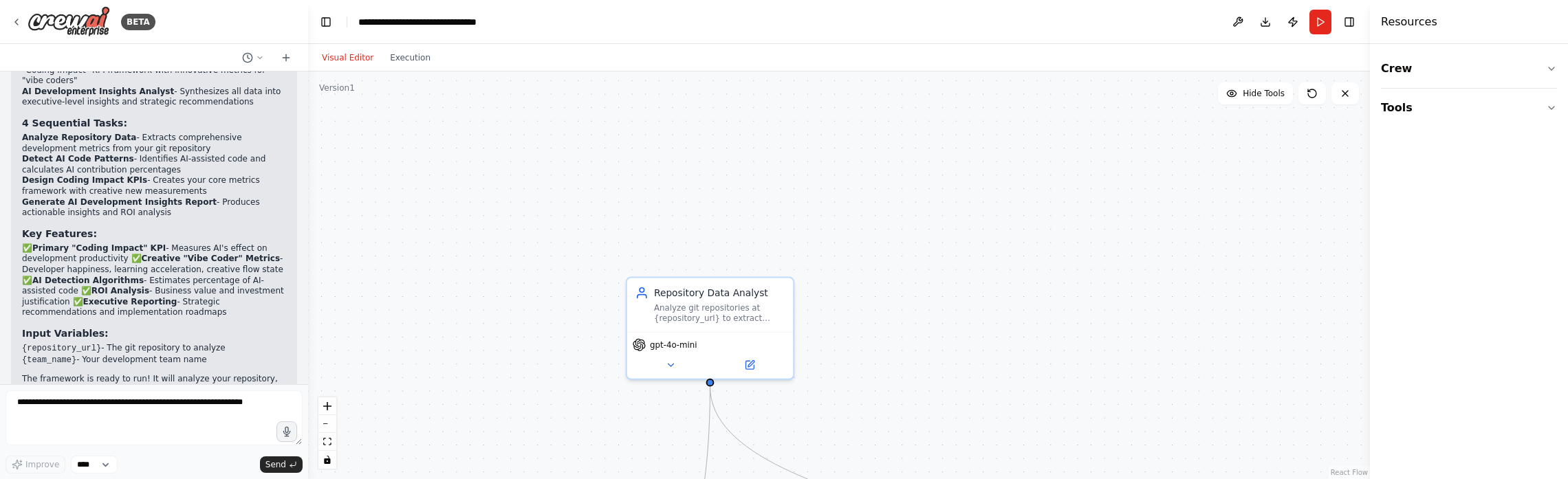
drag, startPoint x: 756, startPoint y: 181, endPoint x: 807, endPoint y: 157, distance: 56.4
click at [807, 157] on div ".deletable-edge-delete-btn { width: 20px; height: 20px; border: 0px solid #ffff…" at bounding box center [839, 275] width 1062 height 408
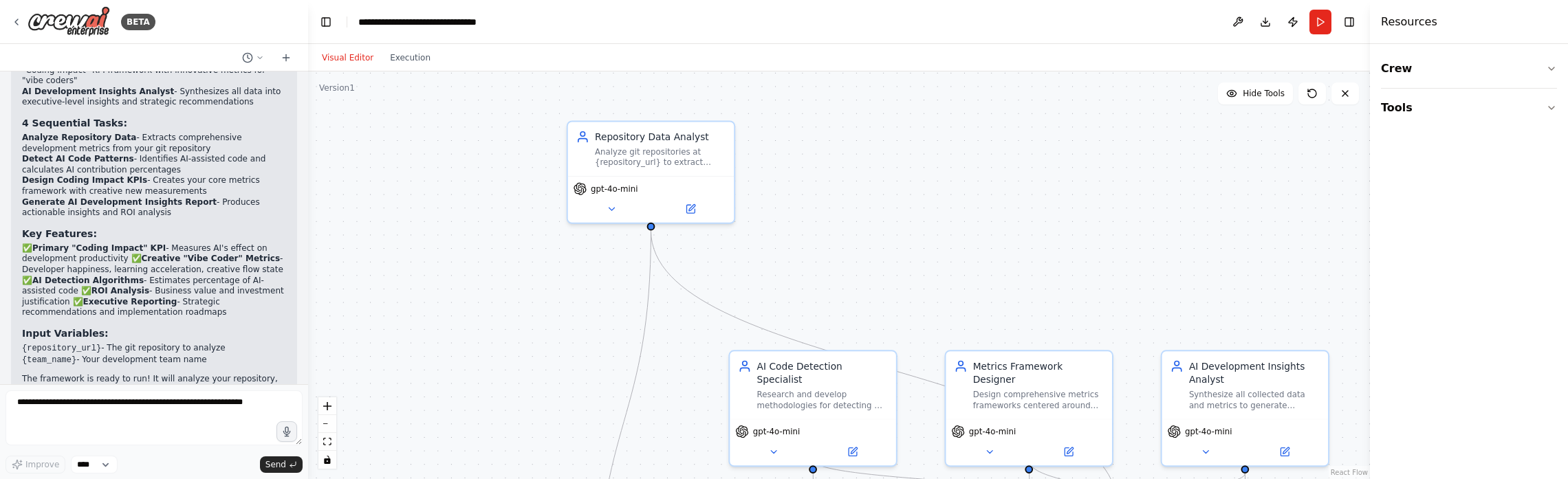
drag, startPoint x: 850, startPoint y: 353, endPoint x: 795, endPoint y: 27, distance: 330.6
click at [794, 125] on div ".deletable-edge-delete-btn { width: 20px; height: 20px; border: 0px solid #ffff…" at bounding box center [839, 275] width 1062 height 408
